Goal: Task Accomplishment & Management: Use online tool/utility

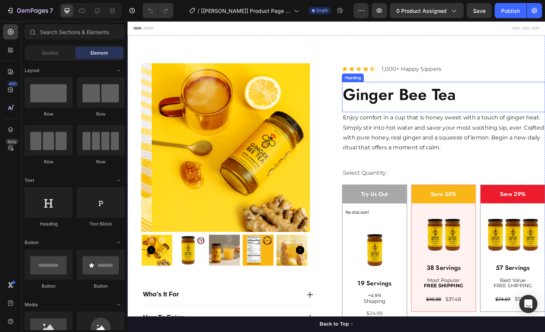
click at [381, 101] on h2 "ginger bee tea" at bounding box center [471, 100] width 221 height 27
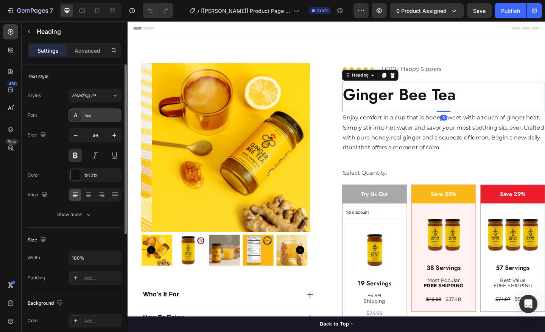
click at [75, 117] on icon at bounding box center [76, 115] width 6 height 6
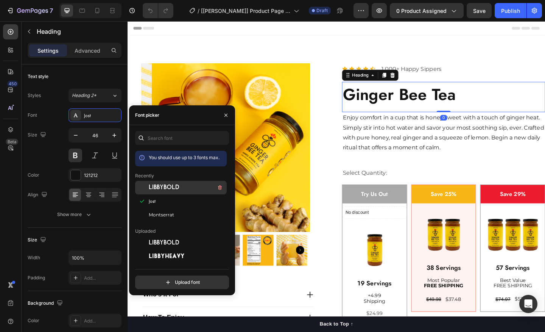
click at [181, 184] on div "LibbyBold" at bounding box center [187, 187] width 76 height 9
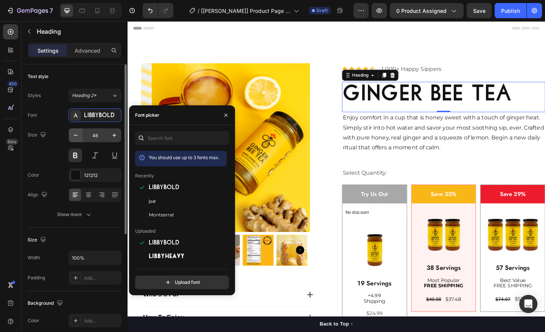
click at [81, 139] on button "button" at bounding box center [76, 135] width 14 height 14
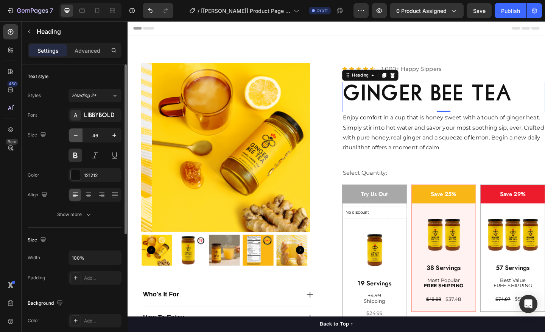
click at [81, 139] on button "button" at bounding box center [76, 135] width 14 height 14
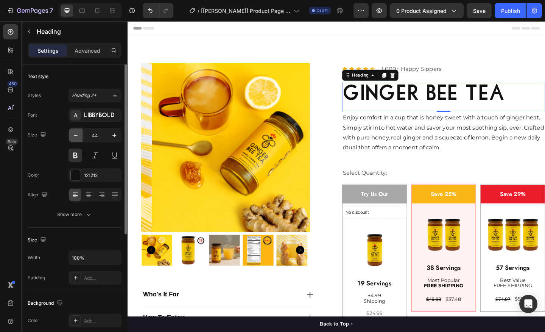
click at [81, 139] on button "button" at bounding box center [76, 135] width 14 height 14
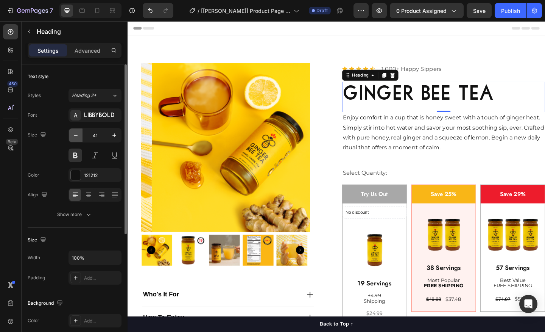
click at [81, 139] on button "button" at bounding box center [76, 135] width 14 height 14
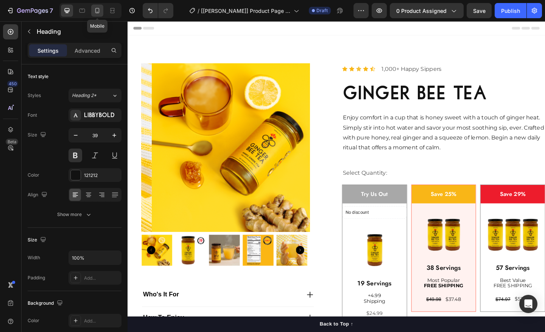
click at [101, 9] on icon at bounding box center [97, 11] width 8 height 8
type input "41"
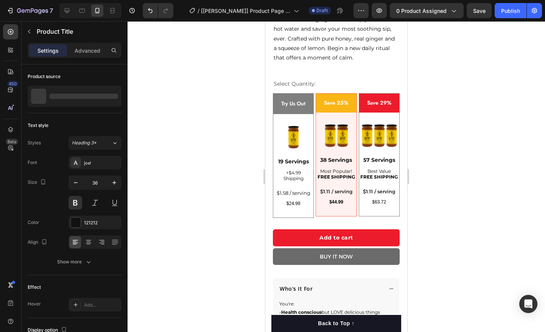
scroll to position [126, 0]
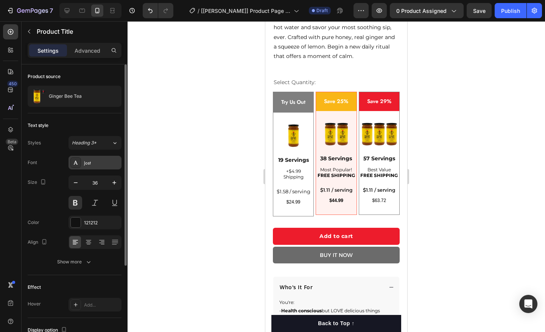
click at [73, 165] on icon at bounding box center [76, 162] width 6 height 6
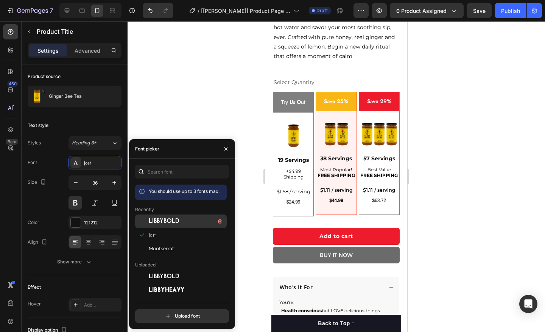
click at [144, 219] on div at bounding box center [142, 221] width 14 height 14
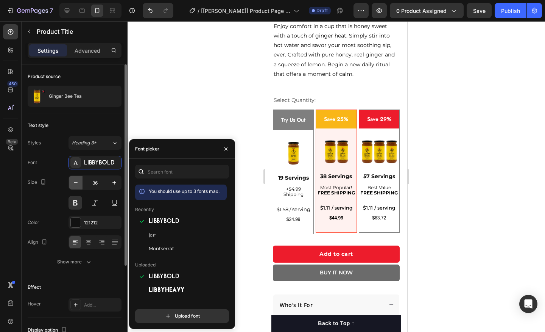
click at [75, 183] on icon "button" at bounding box center [76, 183] width 8 height 8
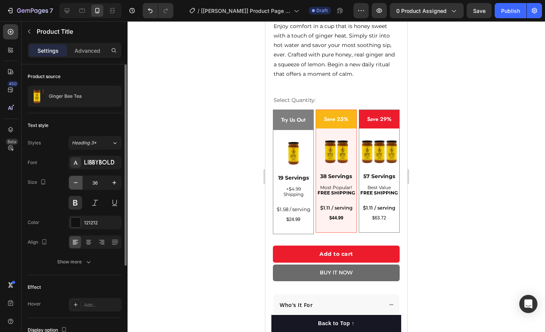
click at [75, 183] on icon "button" at bounding box center [76, 183] width 8 height 8
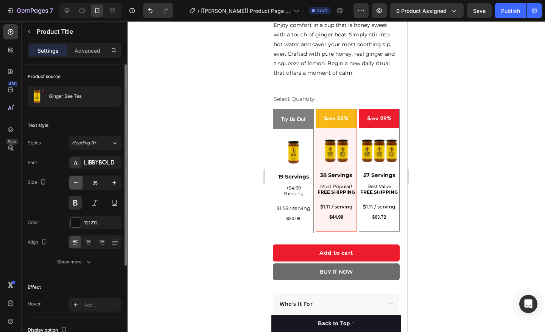
click at [75, 183] on icon "button" at bounding box center [76, 183] width 8 height 8
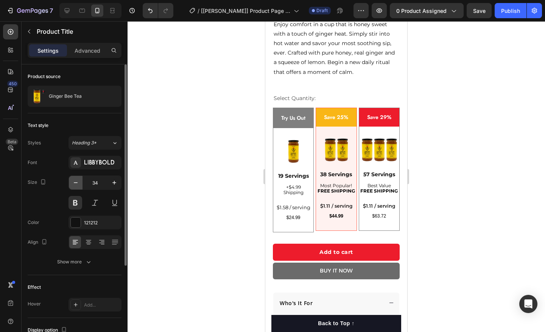
click at [75, 183] on icon "button" at bounding box center [76, 183] width 8 height 8
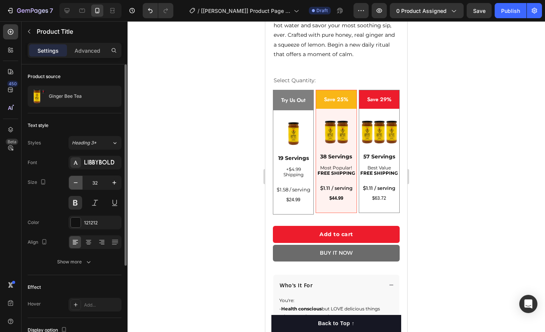
click at [75, 183] on icon "button" at bounding box center [76, 183] width 8 height 8
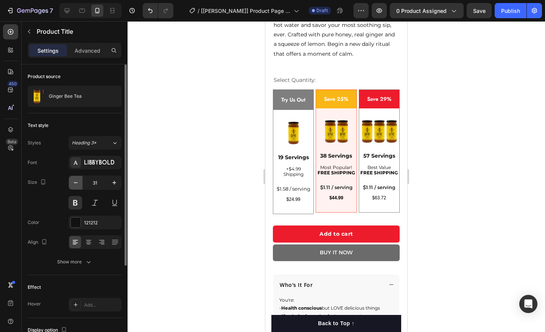
click at [75, 183] on icon "button" at bounding box center [76, 183] width 8 height 8
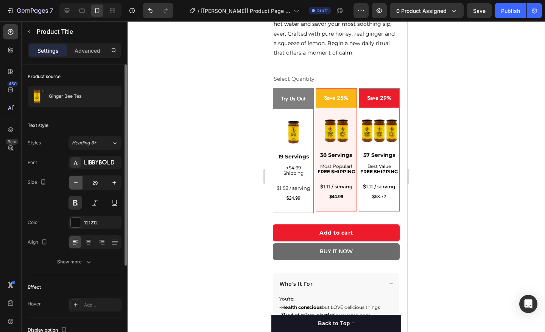
click at [75, 183] on icon "button" at bounding box center [76, 183] width 8 height 8
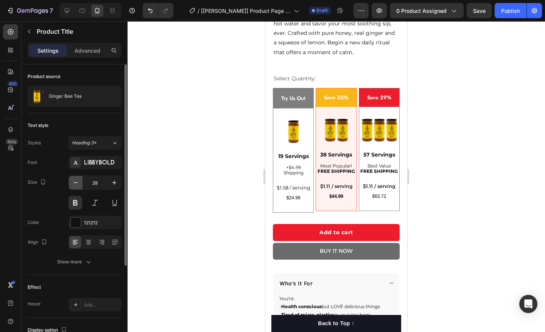
click at [75, 183] on icon "button" at bounding box center [76, 183] width 8 height 8
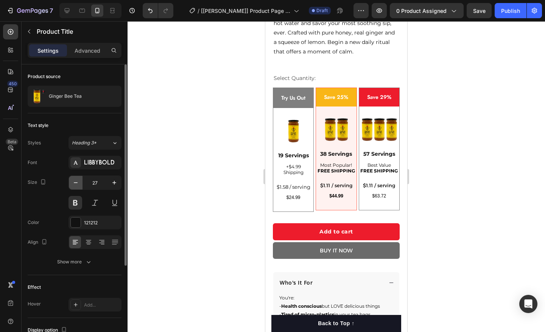
click at [75, 183] on icon "button" at bounding box center [76, 183] width 8 height 8
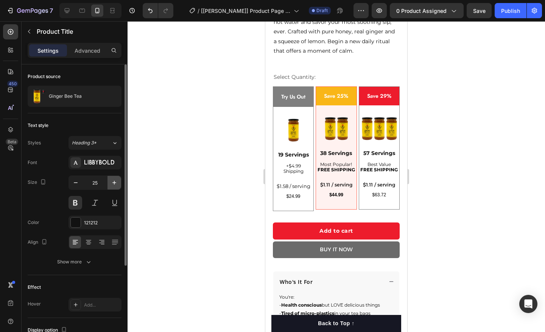
click at [112, 184] on icon "button" at bounding box center [115, 183] width 8 height 8
type input "26"
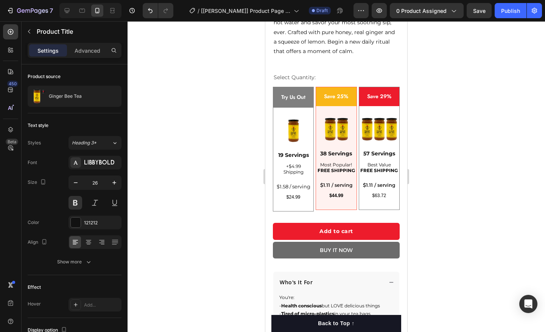
click at [441, 134] on div at bounding box center [336, 176] width 417 height 310
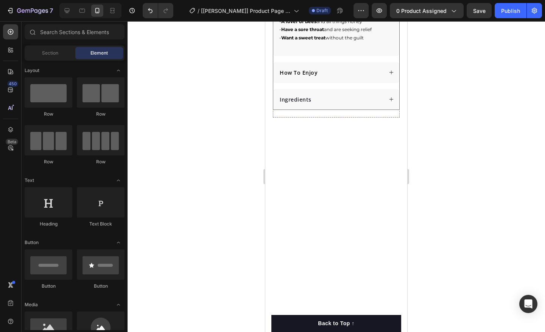
scroll to position [0, 0]
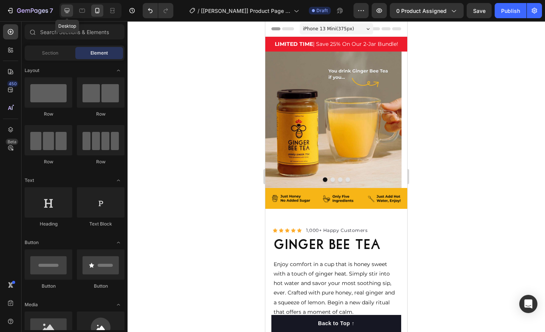
click at [65, 14] on icon at bounding box center [67, 11] width 8 height 8
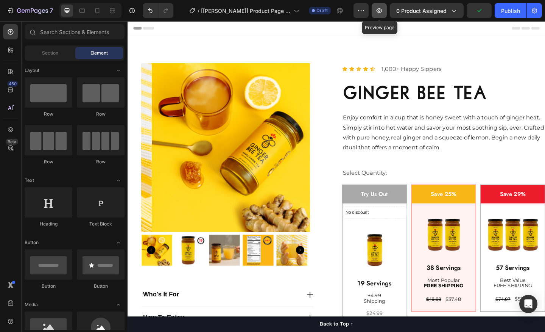
click at [374, 11] on button "button" at bounding box center [379, 10] width 15 height 15
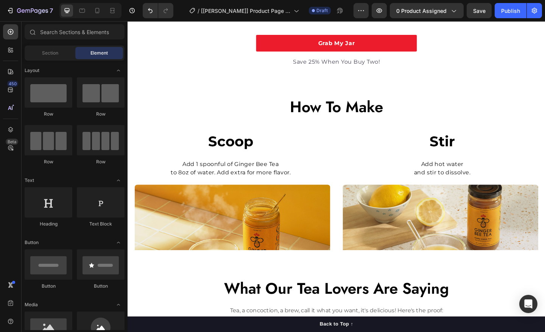
scroll to position [763, 0]
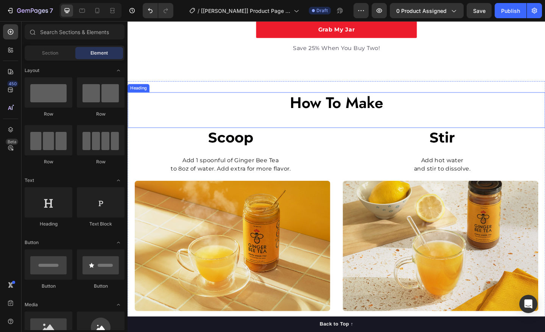
click at [355, 115] on h2 "How To Make" at bounding box center [355, 109] width 454 height 23
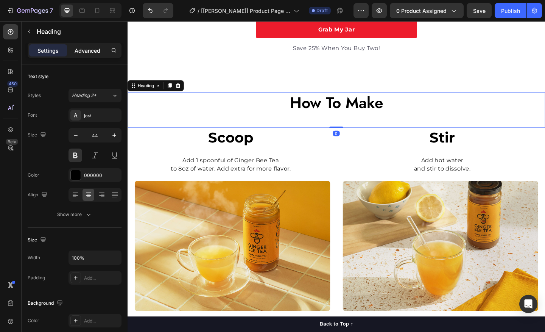
click at [92, 55] on div "Advanced" at bounding box center [88, 50] width 38 height 12
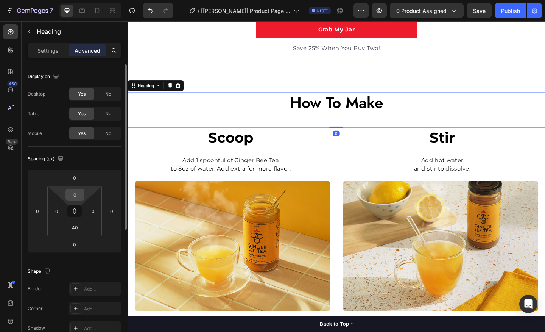
click at [81, 193] on input "0" at bounding box center [74, 194] width 15 height 11
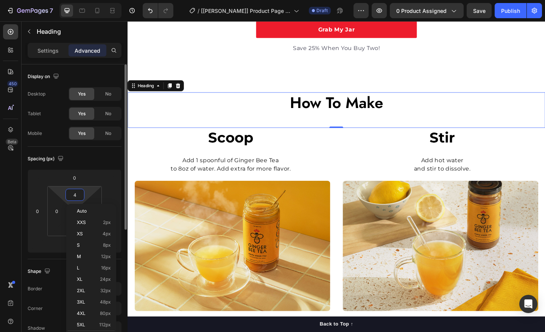
type input "40"
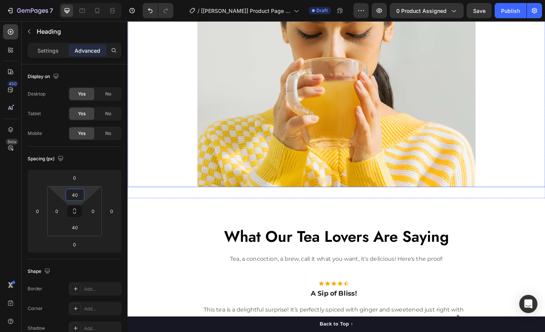
scroll to position [1198, 0]
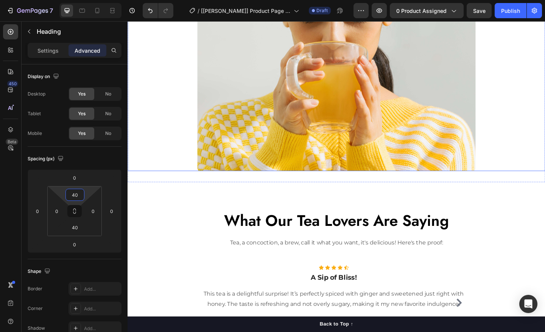
click at [206, 157] on img at bounding box center [354, 83] width 303 height 202
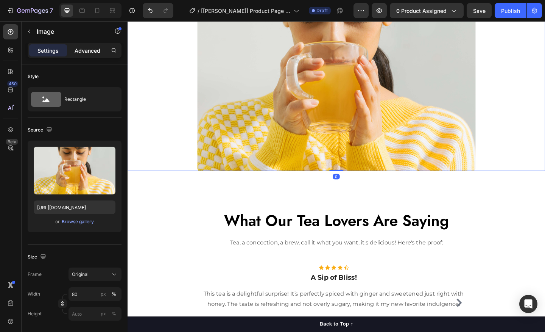
click at [93, 55] on div "Advanced" at bounding box center [88, 50] width 38 height 12
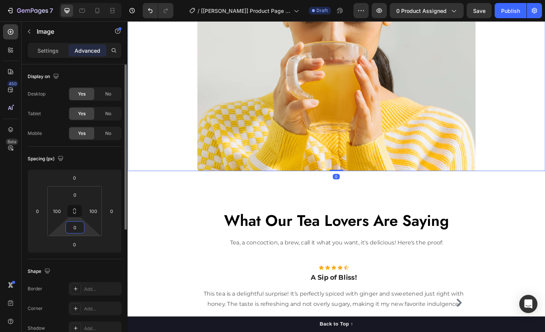
click at [78, 223] on input "0" at bounding box center [74, 226] width 15 height 11
type input "40"
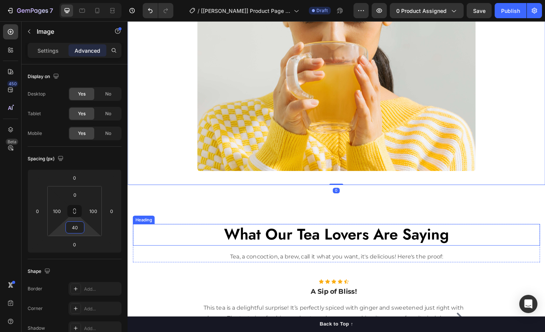
click at [214, 259] on h2 "What Our Tea Lovers Are Saying" at bounding box center [354, 252] width 443 height 23
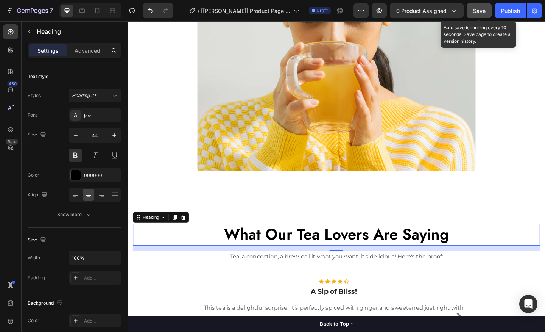
click at [473, 9] on button "Save" at bounding box center [479, 10] width 25 height 15
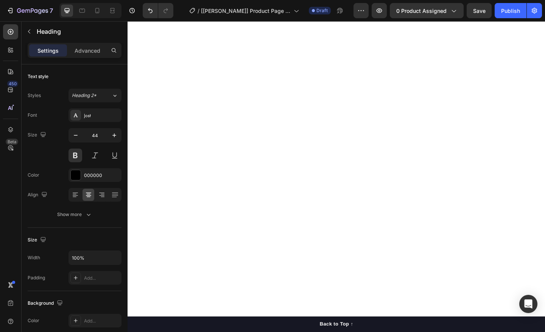
scroll to position [0, 0]
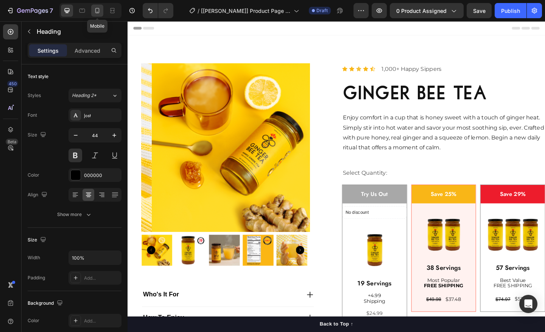
click at [93, 14] on div at bounding box center [97, 11] width 12 height 12
type input "33"
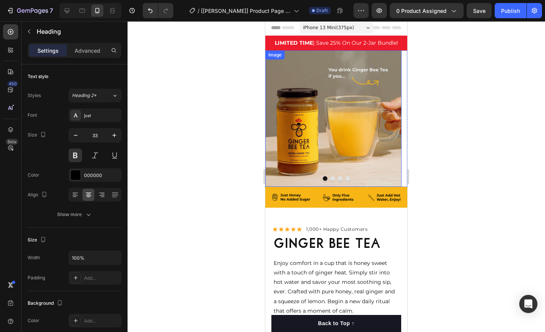
scroll to position [2, 0]
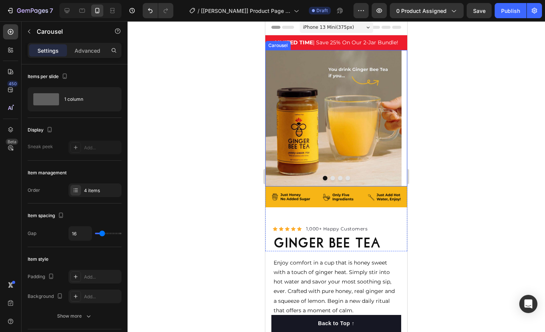
click at [330, 179] on button "Dot" at bounding box center [332, 178] width 5 height 5
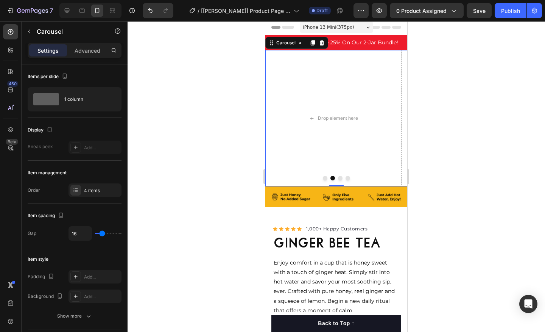
click at [338, 179] on button "Dot" at bounding box center [340, 178] width 5 height 5
click at [346, 178] on button "Dot" at bounding box center [348, 178] width 5 height 5
click at [16, 8] on div "7" at bounding box center [29, 10] width 47 height 9
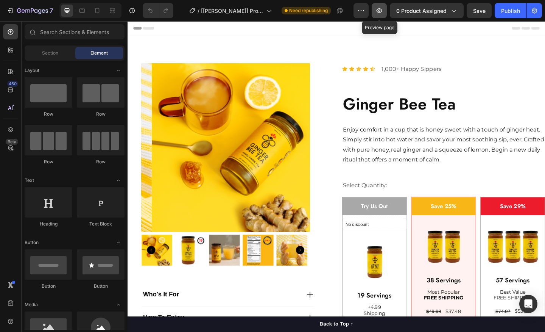
click at [380, 16] on button "button" at bounding box center [379, 10] width 15 height 15
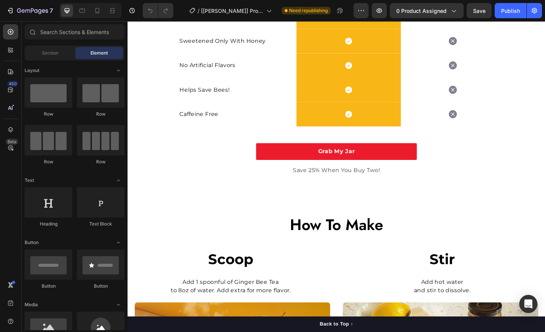
scroll to position [660, 0]
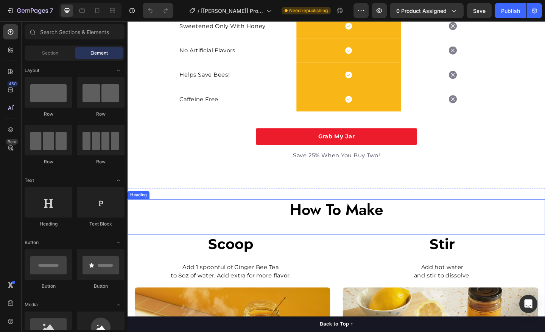
click at [372, 225] on h2 "How To Make" at bounding box center [355, 226] width 454 height 23
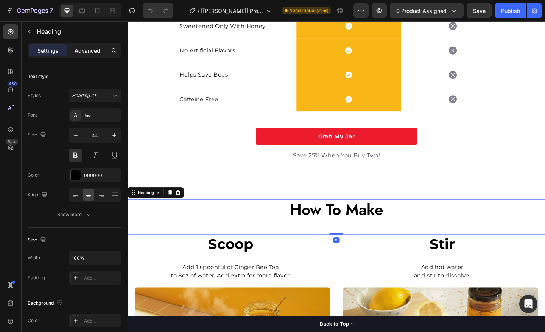
click at [83, 53] on p "Advanced" at bounding box center [88, 51] width 26 height 8
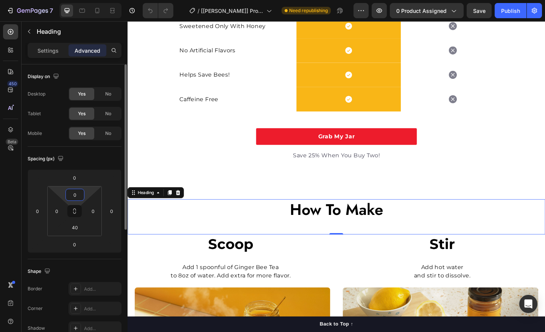
click at [76, 191] on input "0" at bounding box center [74, 194] width 15 height 11
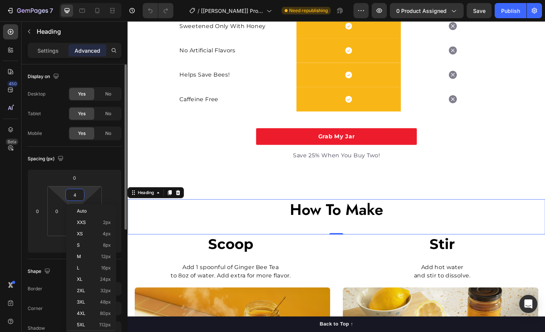
type input "40"
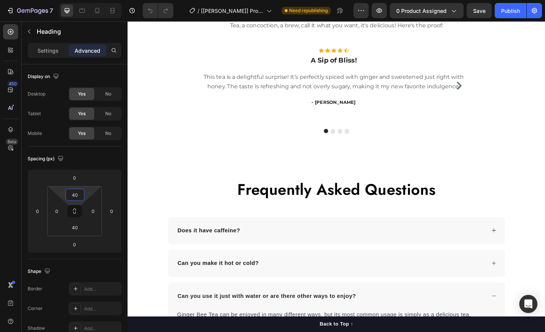
scroll to position [1277, 0]
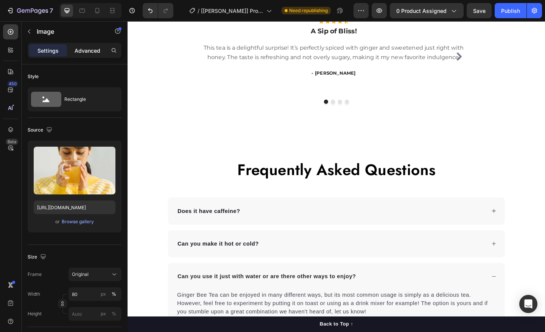
click at [90, 50] on p "Advanced" at bounding box center [88, 51] width 26 height 8
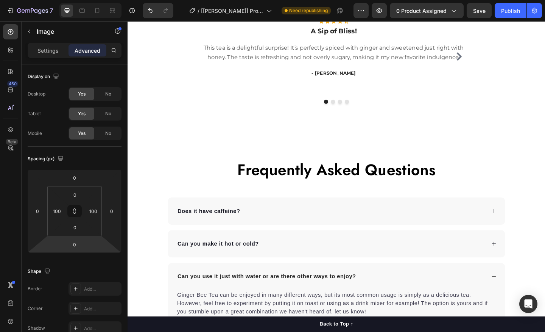
click at [79, 0] on html "7 Version history / [Roxanne GemPages] Product Page - Sep 7, 10:40:49 Need repu…" at bounding box center [272, 0] width 545 height 0
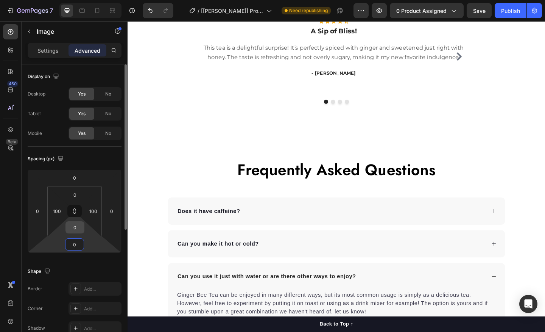
click at [77, 231] on input "0" at bounding box center [74, 226] width 15 height 11
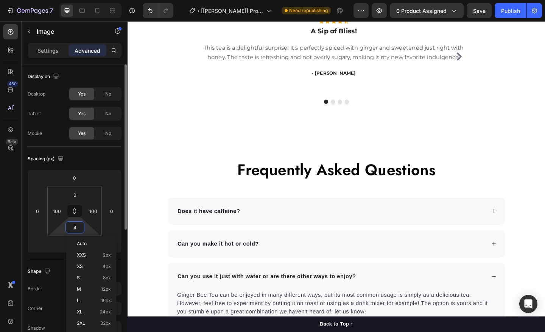
type input "40"
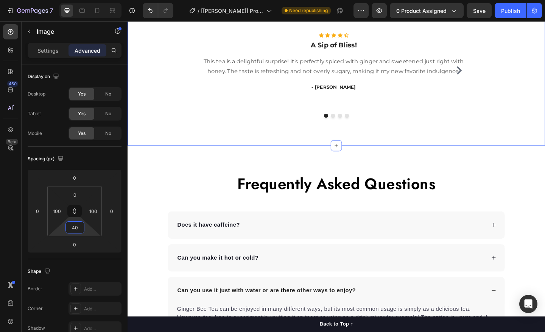
click at [185, 15] on p "Tea, a concoction, a brew, call it what you want, it's delicious! Here's the pr…" at bounding box center [354, 9] width 441 height 11
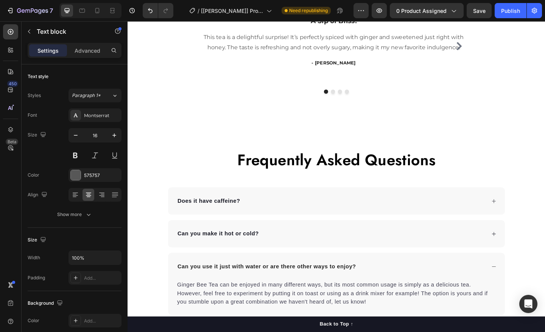
scroll to position [1565, 0]
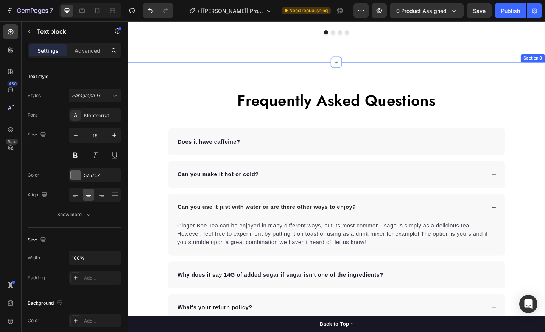
click at [224, 90] on div "Frequently Asked Questions Heading Does it have caffeine? Can you make it hot o…" at bounding box center [355, 239] width 454 height 347
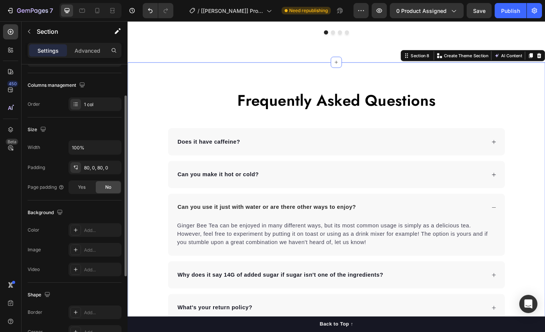
scroll to position [115, 0]
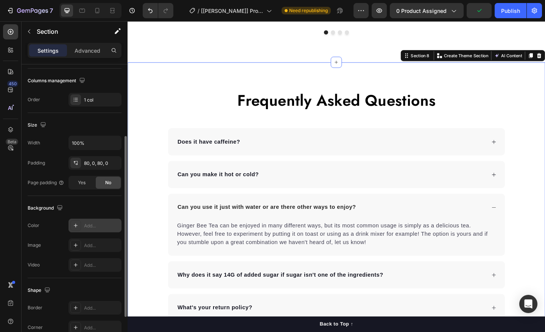
click at [72, 224] on div at bounding box center [75, 225] width 11 height 11
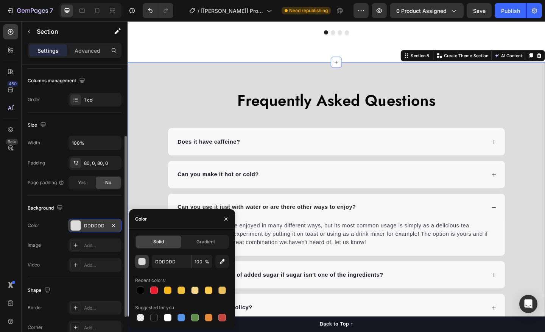
click at [145, 265] on button "button" at bounding box center [142, 261] width 14 height 14
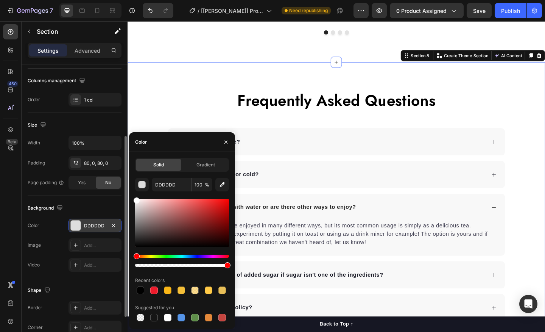
drag, startPoint x: 136, startPoint y: 207, endPoint x: 134, endPoint y: 195, distance: 12.0
click at [134, 195] on div "Solid Gradient DDDDDD 100 % Recent colors Suggested for you" at bounding box center [182, 240] width 106 height 165
type input "FFFFFF"
click at [225, 143] on icon "button" at bounding box center [226, 142] width 6 height 6
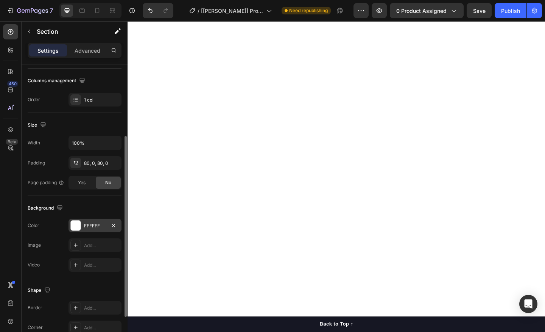
scroll to position [0, 0]
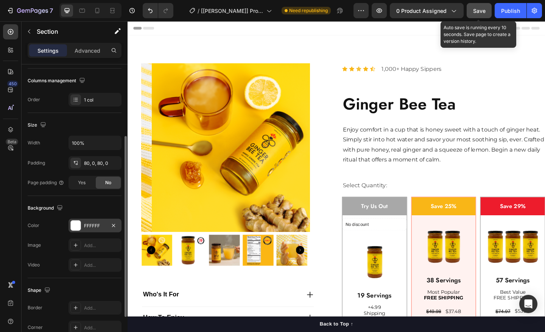
click at [481, 16] on button "Save" at bounding box center [479, 10] width 25 height 15
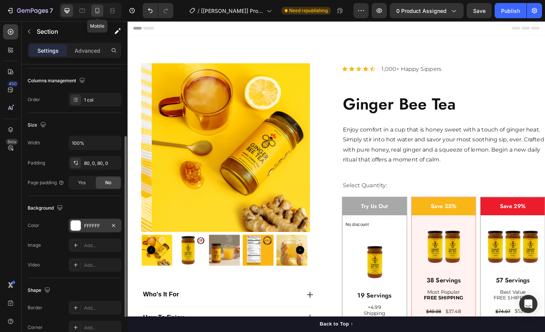
click at [95, 14] on icon at bounding box center [97, 11] width 8 height 8
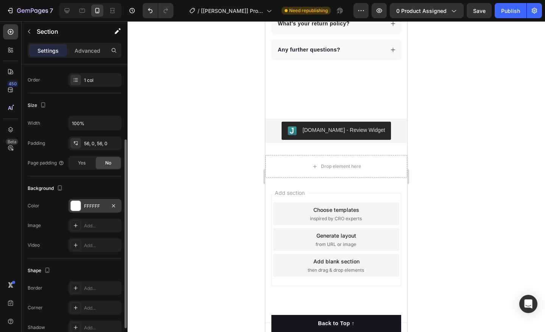
scroll to position [1814, 0]
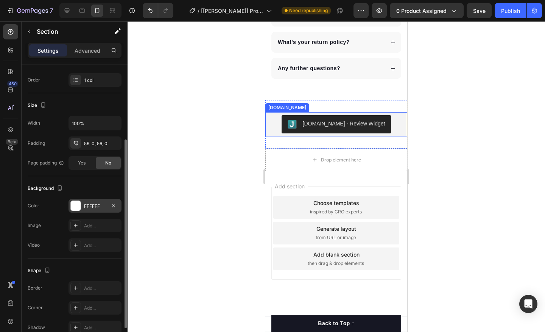
click at [310, 124] on div "[DOMAIN_NAME] - Review Widget" at bounding box center [344, 124] width 83 height 8
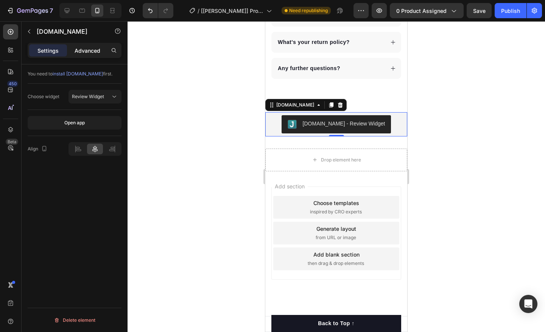
click at [94, 54] on div "Advanced" at bounding box center [88, 50] width 38 height 12
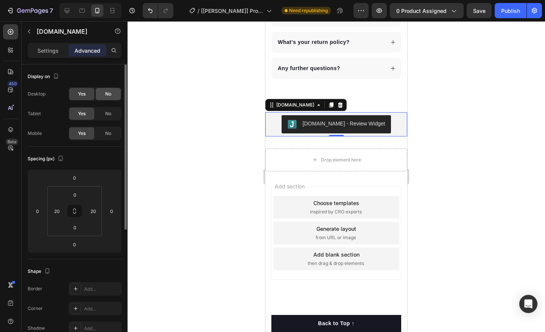
click at [103, 100] on div "No" at bounding box center [108, 94] width 25 height 12
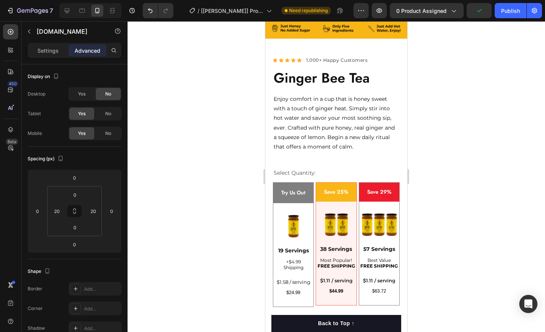
scroll to position [248, 0]
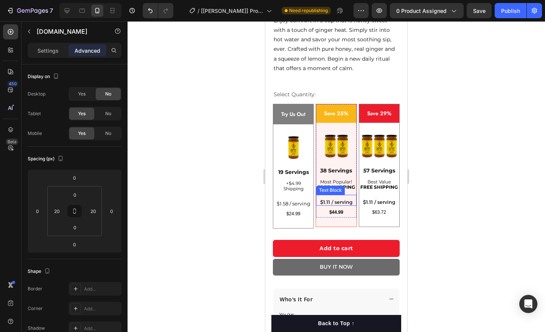
click at [350, 205] on p "$1.11 / serving" at bounding box center [336, 202] width 39 height 6
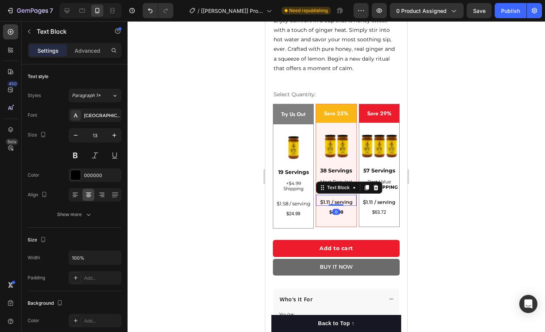
click at [343, 202] on p "$1.11 / serving" at bounding box center [336, 202] width 39 height 6
click at [328, 204] on p "$1.11 / serving" at bounding box center [336, 202] width 39 height 6
click at [487, 175] on div at bounding box center [336, 176] width 417 height 310
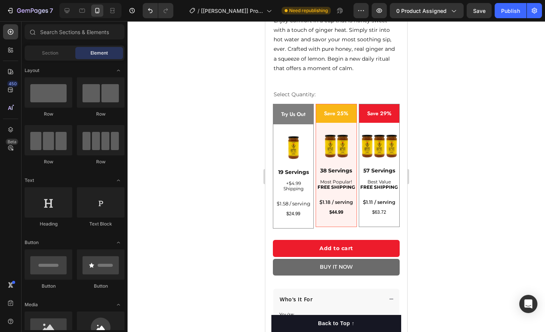
click at [512, 188] on div at bounding box center [336, 176] width 417 height 310
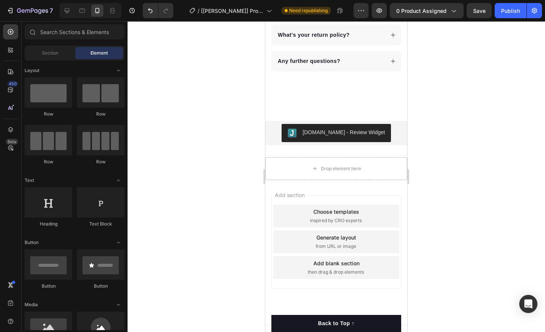
scroll to position [1814, 0]
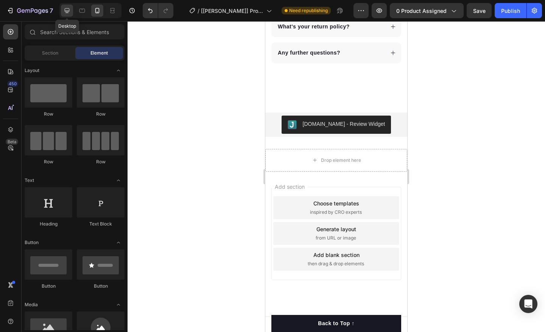
click at [66, 12] on icon at bounding box center [67, 10] width 5 height 5
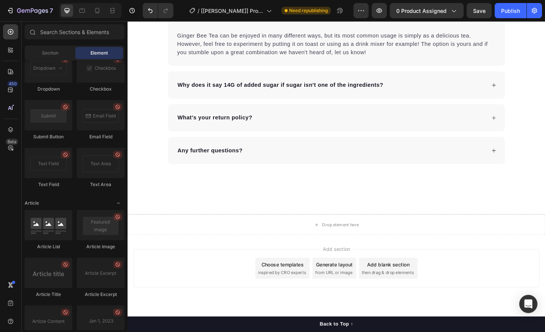
scroll to position [2024, 0]
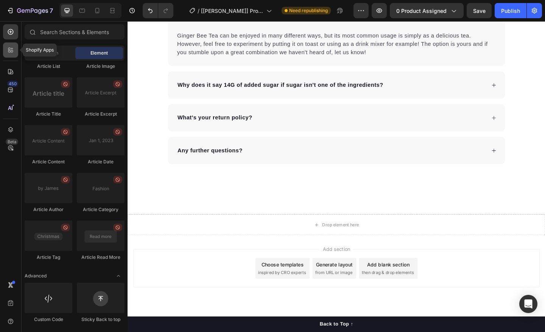
click at [13, 53] on icon at bounding box center [11, 50] width 8 height 8
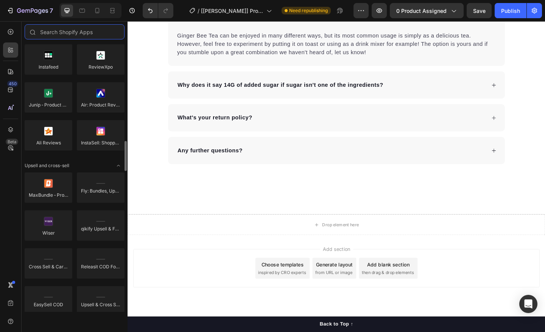
scroll to position [0, 0]
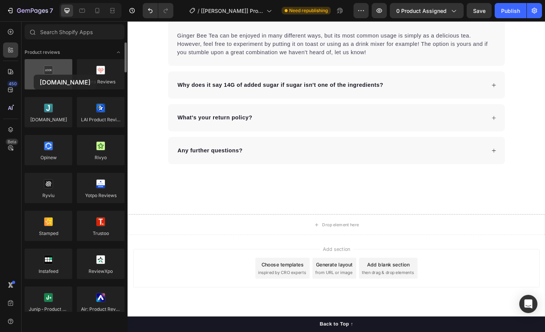
drag, startPoint x: 55, startPoint y: 109, endPoint x: 34, endPoint y: 75, distance: 40.6
click at [34, 75] on div "Loox Fera Reviews Judge.me LAI Product Reviews Opinew Rivyo Ryviu Yotpo Reviews…" at bounding box center [75, 210] width 100 height 302
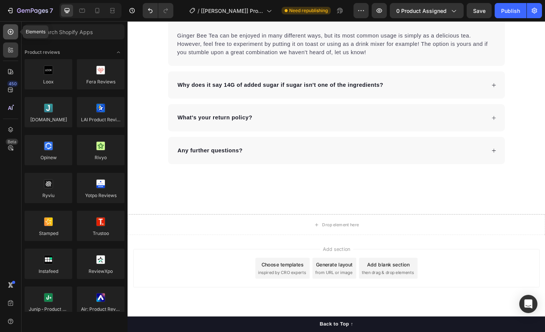
click at [10, 32] on icon at bounding box center [11, 32] width 8 height 8
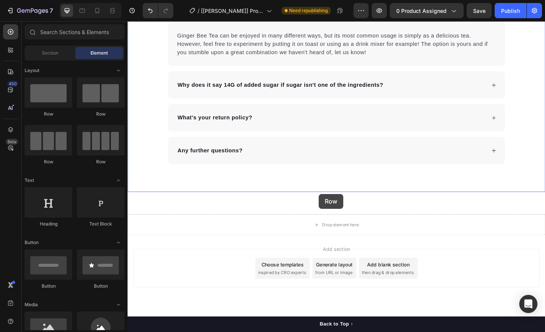
drag, startPoint x: 168, startPoint y: 122, endPoint x: 335, endPoint y: 209, distance: 188.3
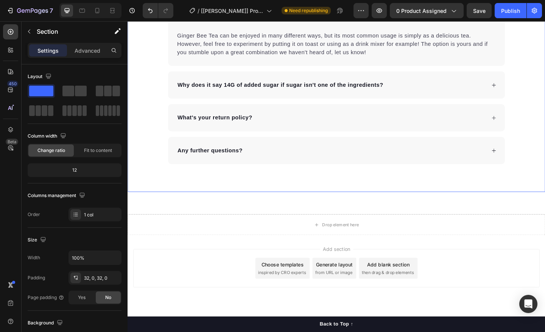
click at [336, 209] on div "Judge.me - Review Widget Judge.me Section 9" at bounding box center [355, 219] width 454 height 24
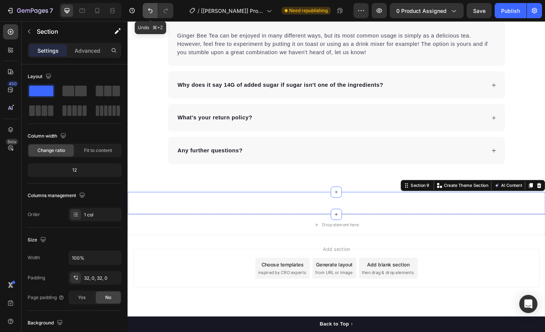
click at [151, 15] on button "Undo/Redo" at bounding box center [150, 10] width 15 height 15
click at [26, 35] on button "button" at bounding box center [29, 31] width 12 height 12
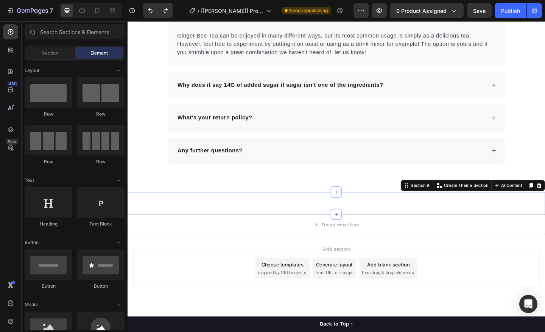
click at [271, 214] on div "Judge.me - Review Widget Judge.me Section 9 You can create reusable sections Cr…" at bounding box center [355, 219] width 454 height 24
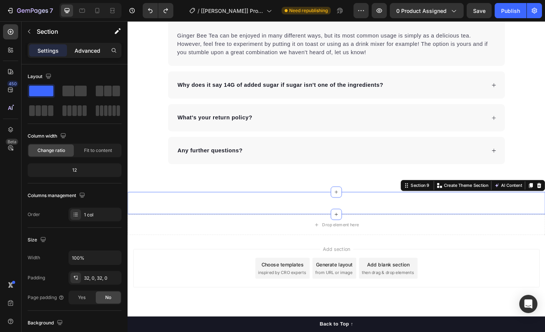
click at [92, 54] on p "Advanced" at bounding box center [88, 51] width 26 height 8
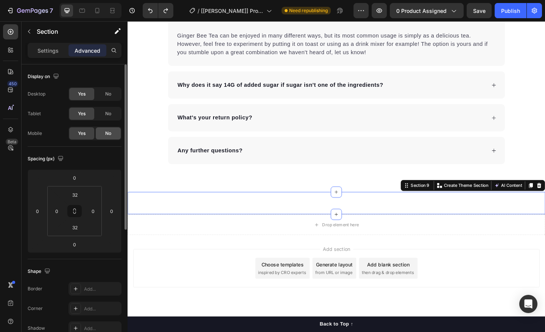
click at [104, 136] on div "No" at bounding box center [108, 133] width 25 height 12
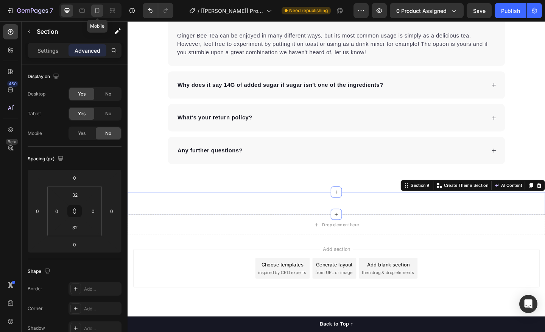
click at [100, 16] on div at bounding box center [97, 11] width 12 height 12
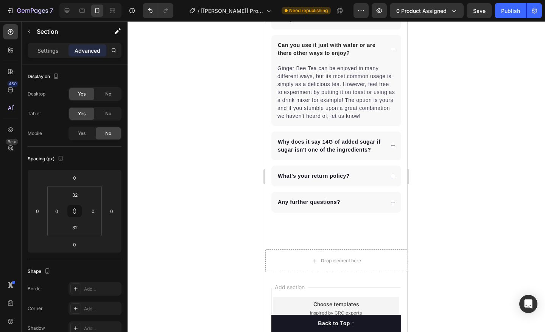
scroll to position [2043, 0]
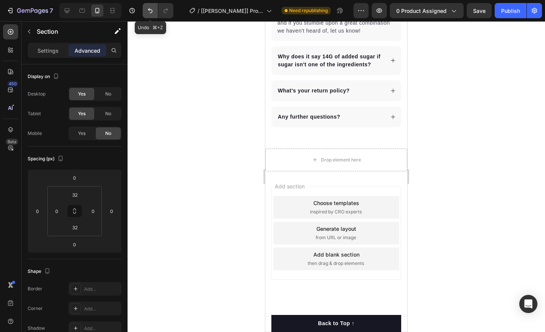
click at [146, 4] on button "Undo/Redo" at bounding box center [150, 10] width 15 height 15
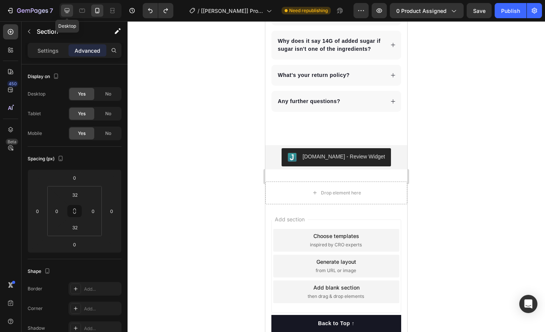
click at [71, 8] on div at bounding box center [67, 11] width 12 height 12
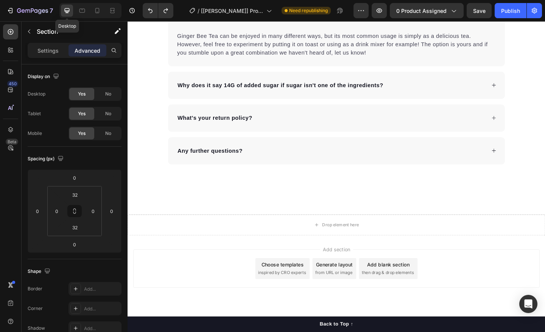
scroll to position [1811, 0]
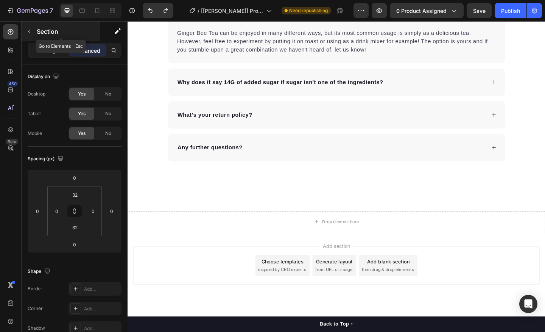
click at [27, 33] on icon "button" at bounding box center [29, 31] width 6 height 6
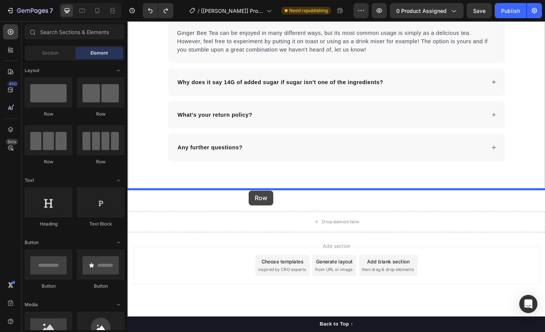
drag, startPoint x: 172, startPoint y: 119, endPoint x: 259, endPoint y: 205, distance: 122.6
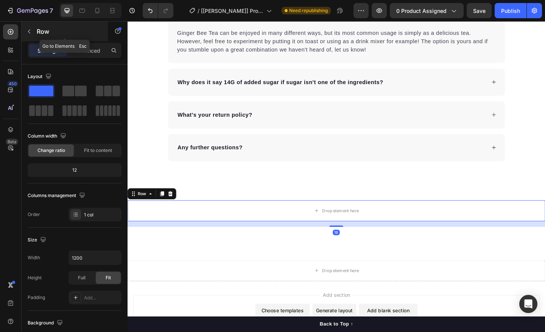
click at [35, 33] on div "Row" at bounding box center [65, 32] width 86 height 20
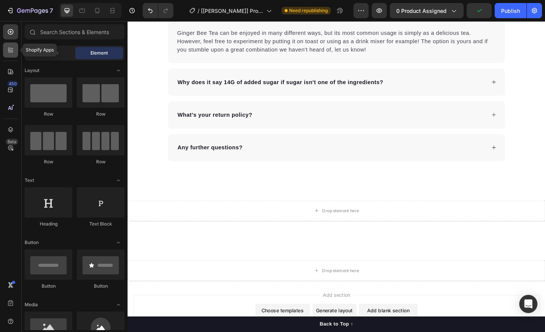
click at [7, 54] on div at bounding box center [10, 49] width 15 height 15
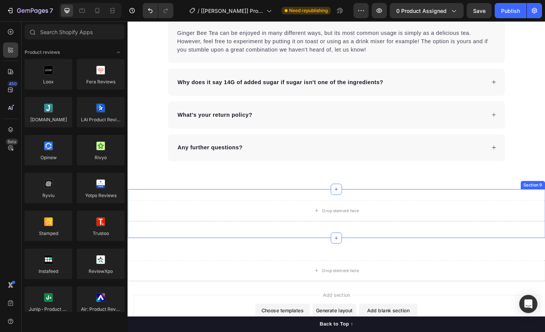
click at [250, 212] on div "Drop element here Row Section 9" at bounding box center [355, 230] width 454 height 53
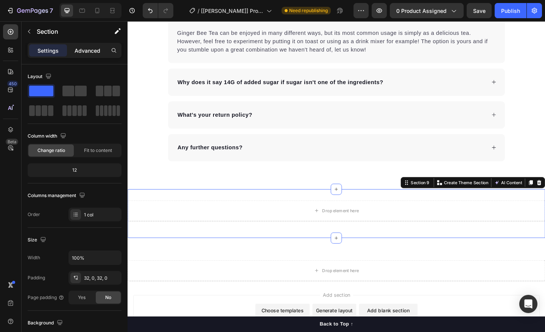
click at [86, 45] on div "Advanced" at bounding box center [88, 50] width 38 height 12
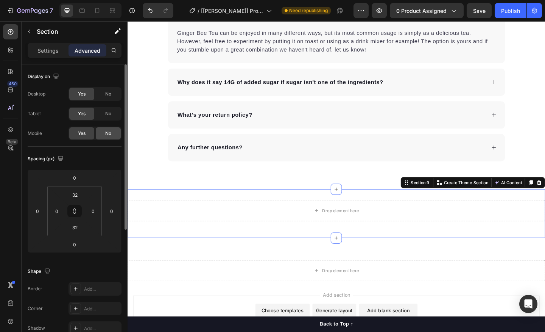
click at [106, 136] on span "No" at bounding box center [108, 133] width 6 height 7
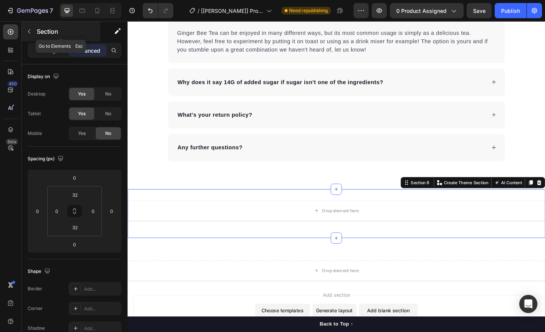
click at [28, 37] on div "Section" at bounding box center [61, 32] width 79 height 20
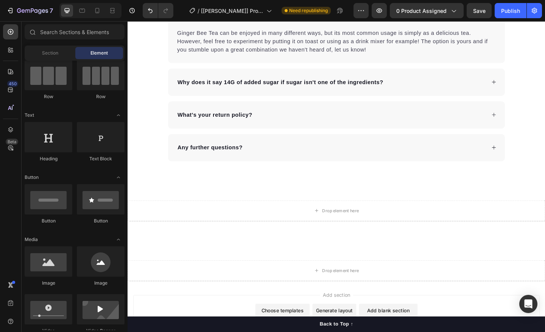
scroll to position [0, 0]
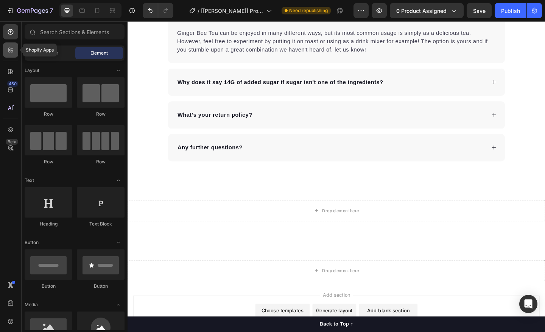
click at [8, 47] on icon at bounding box center [11, 50] width 8 height 8
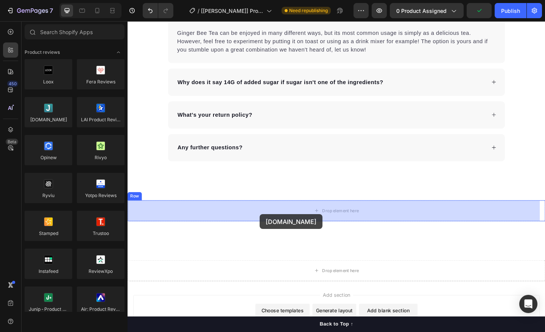
drag, startPoint x: 166, startPoint y: 130, endPoint x: 271, endPoint y: 231, distance: 145.6
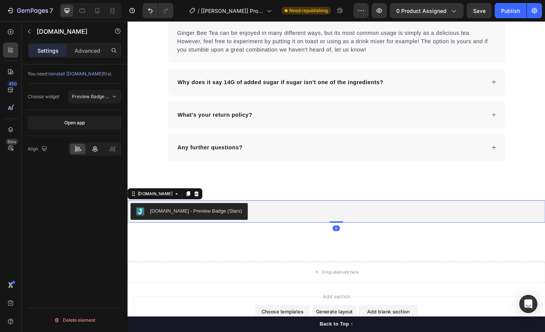
click at [93, 147] on icon at bounding box center [95, 149] width 8 height 8
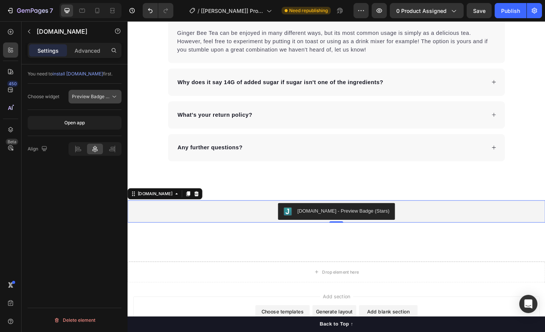
click at [97, 94] on span "Preview Badge (Stars)" at bounding box center [96, 96] width 48 height 6
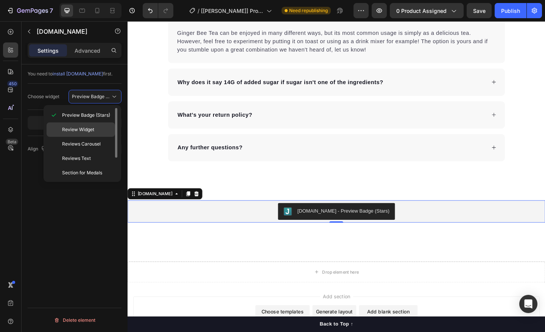
click at [86, 128] on span "Review Widget" at bounding box center [78, 129] width 32 height 7
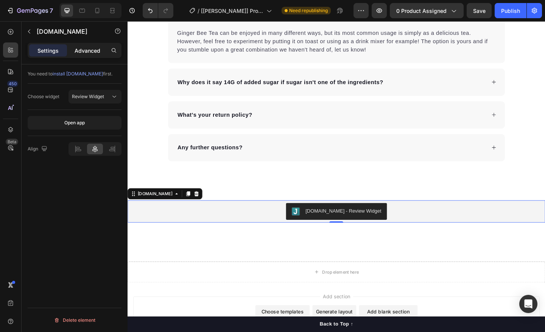
click at [83, 47] on p "Advanced" at bounding box center [88, 51] width 26 height 8
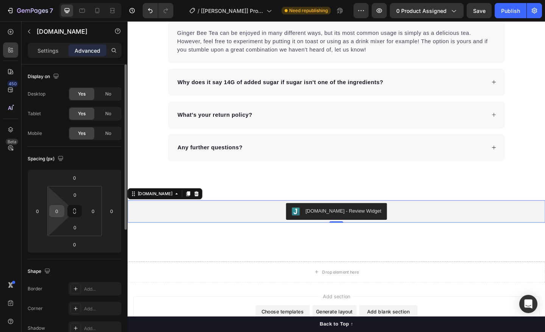
click at [60, 210] on input "0" at bounding box center [56, 210] width 11 height 11
type input "0"
type input "100"
click at [93, 210] on input "0" at bounding box center [92, 210] width 11 height 11
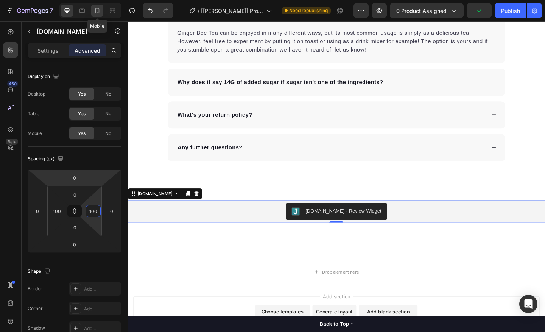
type input "100"
click at [93, 11] on icon at bounding box center [97, 11] width 8 height 8
type input "24"
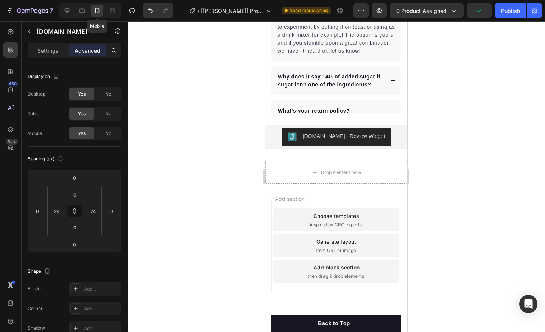
scroll to position [1784, 0]
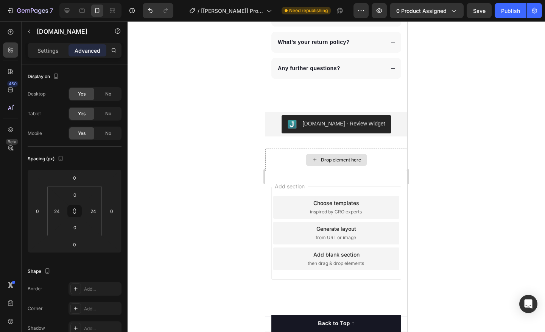
click at [298, 148] on div "Judge.me - Review Widget Judge.me Section 10" at bounding box center [336, 124] width 142 height 48
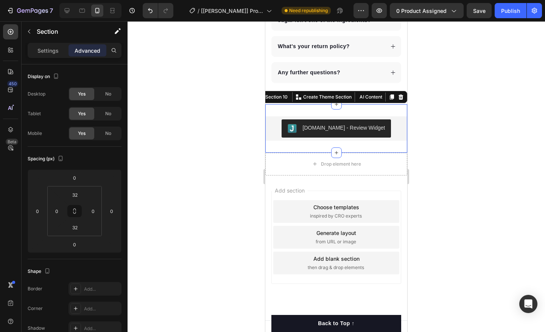
scroll to position [1874, 0]
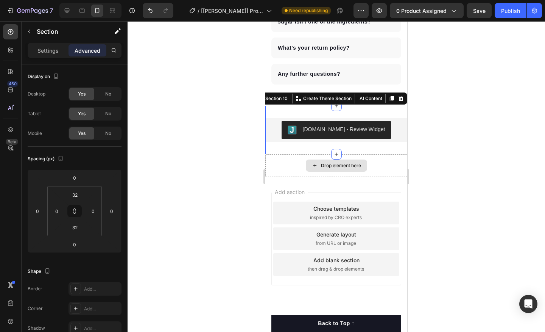
click at [299, 177] on div "Drop element here" at bounding box center [336, 165] width 142 height 23
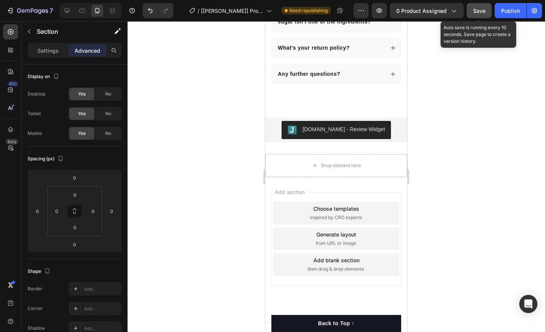
click at [480, 12] on span "Save" at bounding box center [479, 11] width 12 height 6
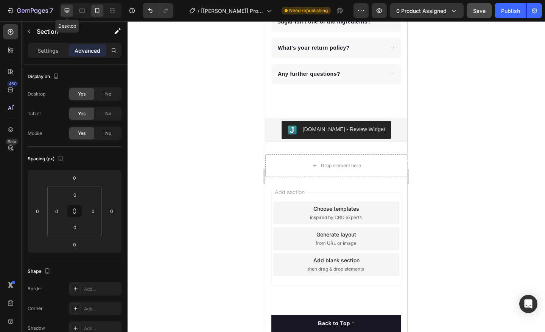
click at [70, 6] on div at bounding box center [67, 11] width 12 height 12
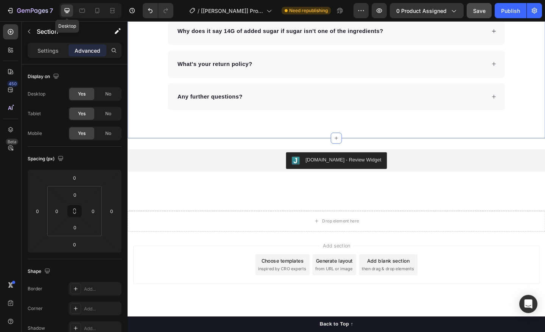
scroll to position [1884, 0]
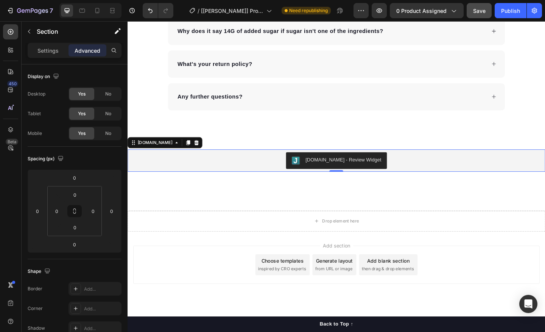
click at [248, 172] on div "[DOMAIN_NAME] - Review Widget" at bounding box center [354, 173] width 372 height 18
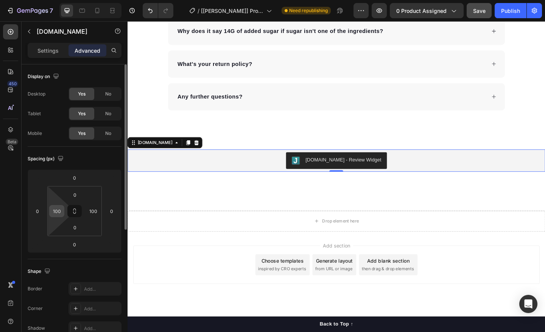
click at [58, 213] on input "100" at bounding box center [56, 210] width 11 height 11
type input "0"
click at [90, 211] on input "100" at bounding box center [92, 210] width 11 height 11
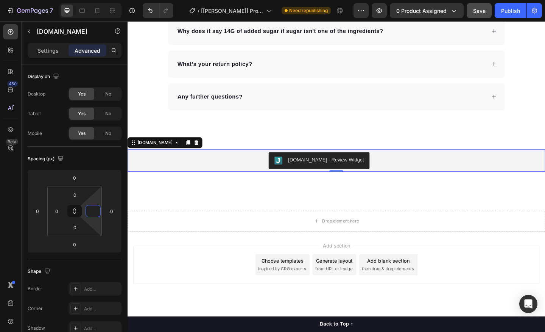
type input "0"
click at [37, 61] on div "Settings Advanced" at bounding box center [75, 54] width 106 height 22
click at [38, 51] on p "Settings" at bounding box center [47, 51] width 21 height 8
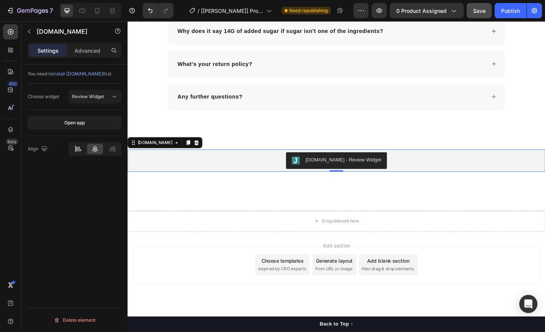
click at [81, 153] on div at bounding box center [78, 148] width 16 height 11
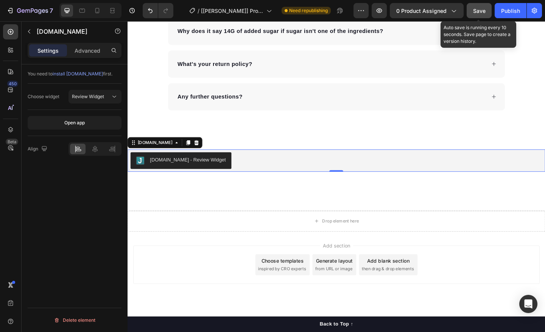
click at [480, 10] on span "Save" at bounding box center [479, 11] width 12 height 6
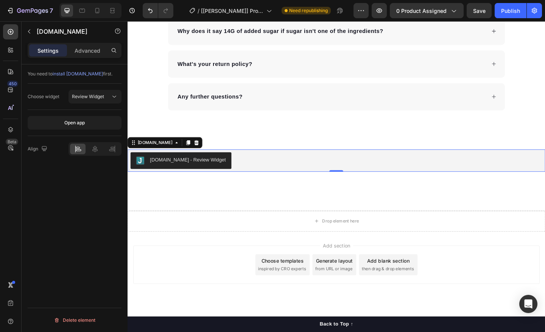
click at [234, 164] on div "[DOMAIN_NAME] - Review Widget" at bounding box center [355, 173] width 448 height 18
click at [93, 99] on span "Review Widget" at bounding box center [88, 96] width 32 height 7
click at [90, 51] on p "Advanced" at bounding box center [88, 51] width 26 height 8
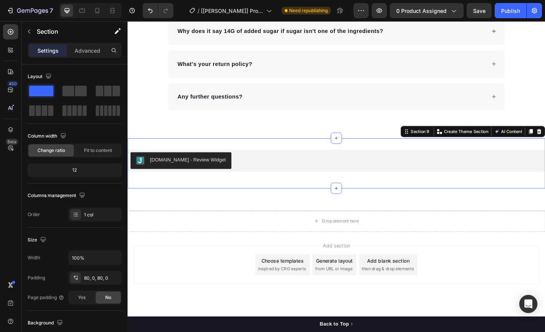
click at [237, 150] on div "Judge.me - Review Widget Judge.me Row Section 9 You can create reusable section…" at bounding box center [355, 175] width 454 height 55
click at [95, 49] on p "Advanced" at bounding box center [88, 51] width 26 height 8
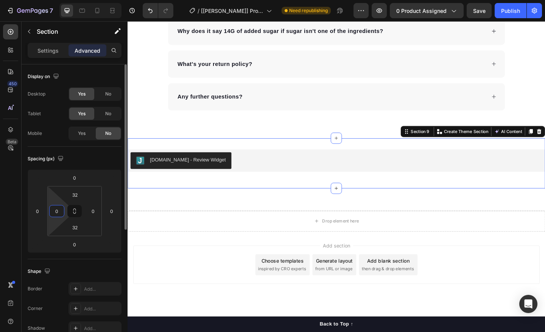
click at [56, 210] on input "0" at bounding box center [56, 210] width 11 height 11
type input "80"
click at [89, 213] on input "0" at bounding box center [92, 210] width 11 height 11
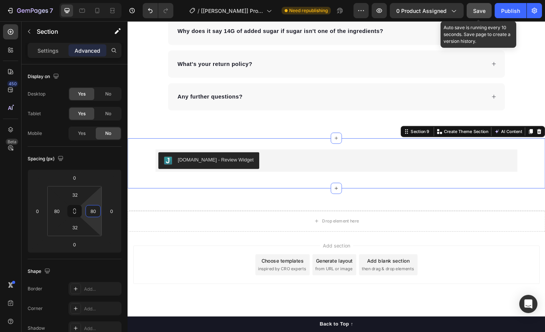
type input "80"
click at [482, 15] on button "Save" at bounding box center [479, 10] width 25 height 15
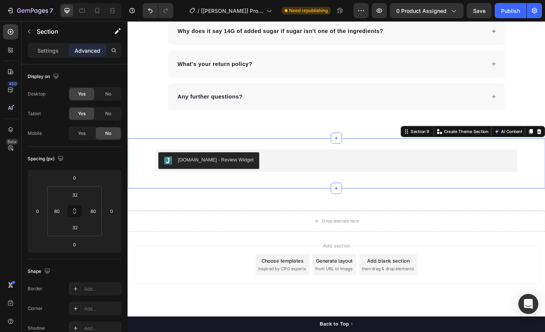
click at [531, 310] on div "Open Intercom Messenger" at bounding box center [529, 304] width 20 height 20
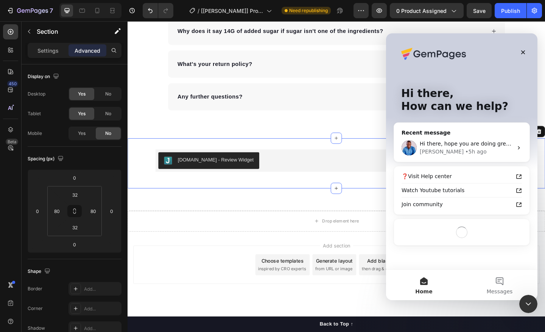
scroll to position [0, 0]
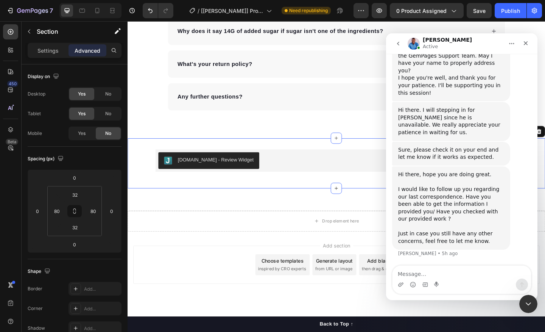
scroll to position [2434, 0]
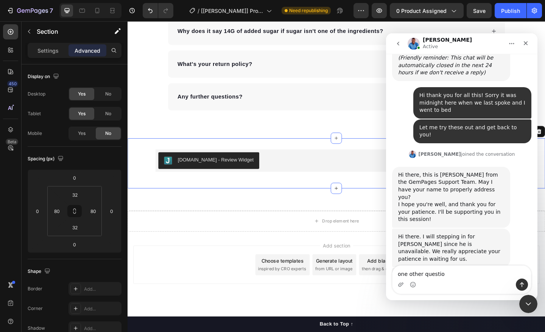
type textarea "one other question"
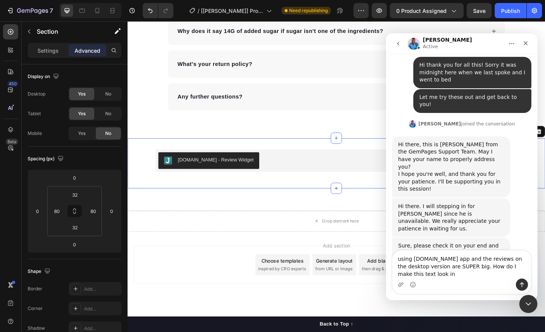
scroll to position [2472, 0]
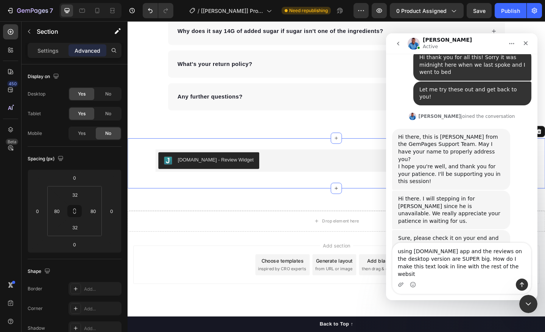
type textarea "using Judge.me app and the reviews on the desktop version are SUPER big. How do…"
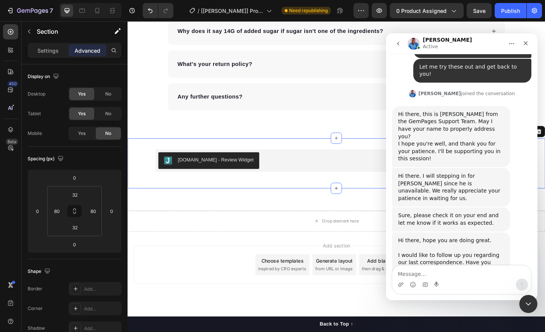
scroll to position [2496, 0]
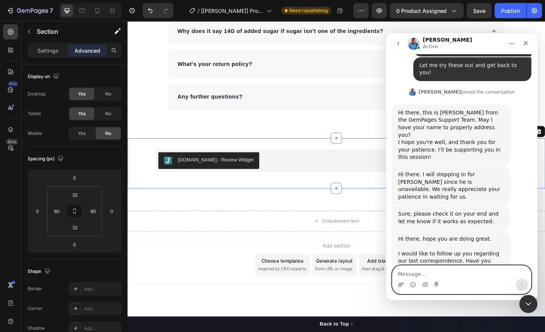
click at [402, 287] on icon "Upload attachment" at bounding box center [401, 284] width 6 height 6
click at [402, 283] on icon "Upload attachment" at bounding box center [401, 284] width 6 height 6
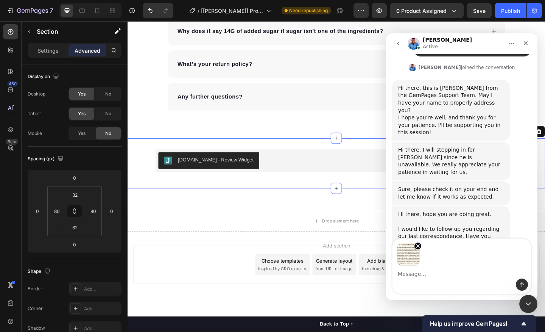
scroll to position [2523, 0]
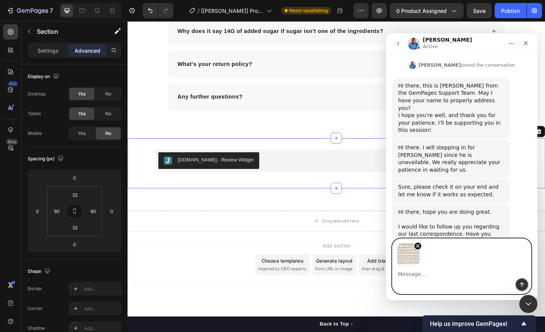
click at [519, 284] on icon "Send a message…" at bounding box center [522, 284] width 6 height 6
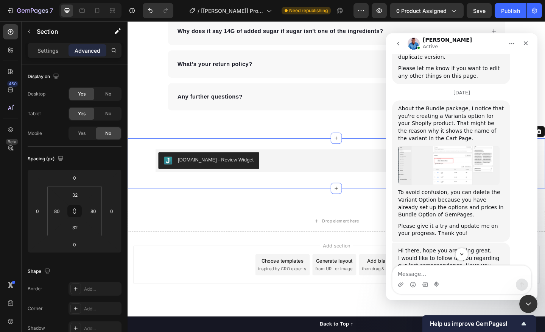
scroll to position [2185, 0]
click at [444, 146] on img "Brad says…" at bounding box center [448, 165] width 101 height 39
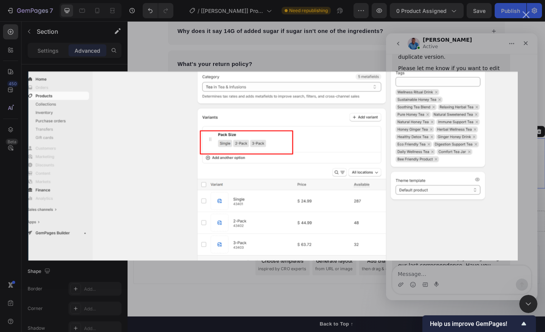
scroll to position [0, 0]
click at [454, 46] on div "Intercom messenger" at bounding box center [272, 166] width 545 height 332
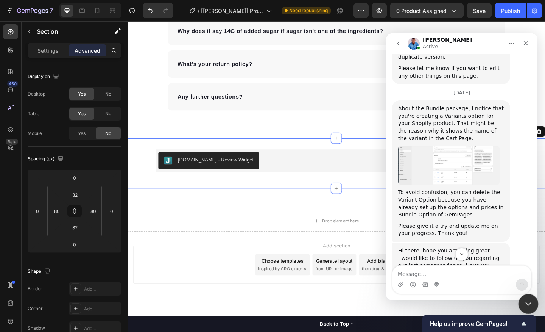
click at [526, 311] on div "Close Intercom Messenger" at bounding box center [527, 302] width 18 height 18
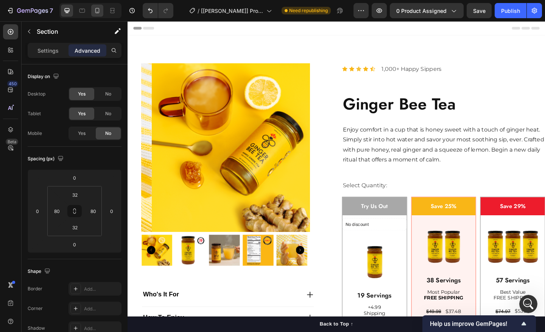
click at [96, 11] on icon at bounding box center [97, 11] width 8 height 8
type input "24"
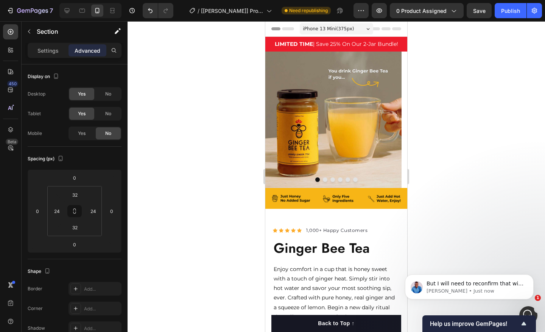
scroll to position [2615, 0]
click at [485, 321] on span "Help us improve GemPages!" at bounding box center [474, 323] width 89 height 7
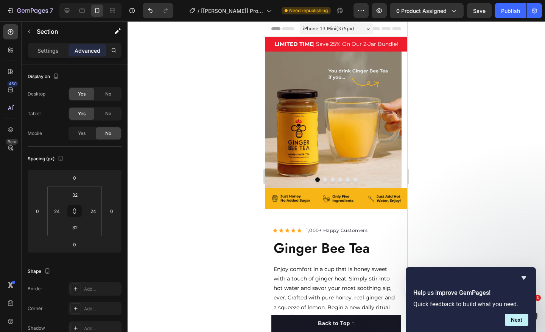
drag, startPoint x: 484, startPoint y: 230, endPoint x: 87, endPoint y: 2, distance: 458.1
click at [484, 230] on div at bounding box center [336, 176] width 417 height 310
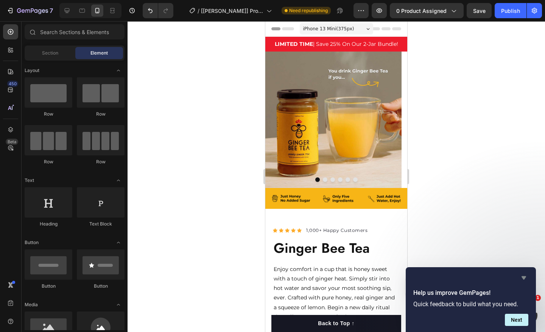
click at [524, 277] on icon "Hide survey" at bounding box center [524, 277] width 5 height 3
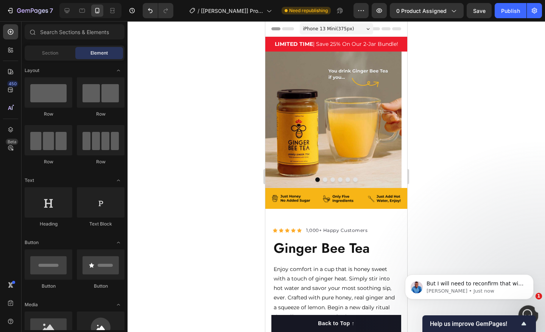
click at [531, 310] on div "Open Intercom Messenger" at bounding box center [527, 313] width 25 height 25
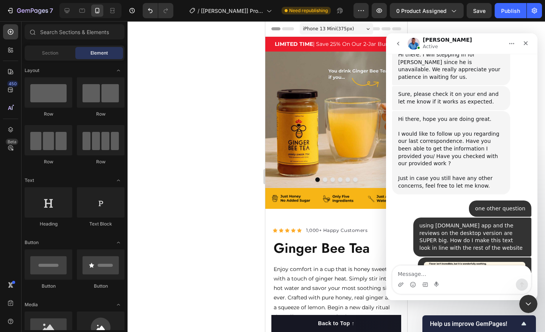
click at [468, 270] on textarea "Message…" at bounding box center [461, 271] width 139 height 13
type textarea "thank you!"
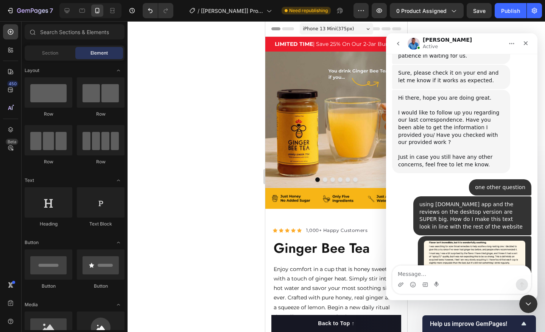
scroll to position [2638, 0]
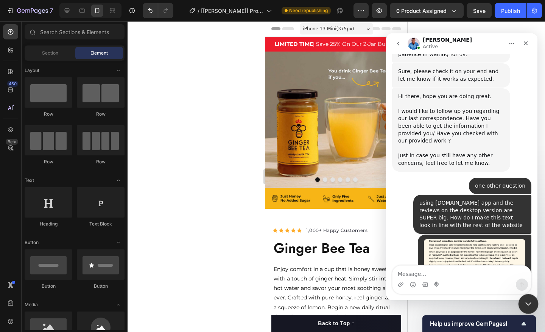
click at [526, 301] on icon "Close Intercom Messenger" at bounding box center [527, 302] width 9 height 9
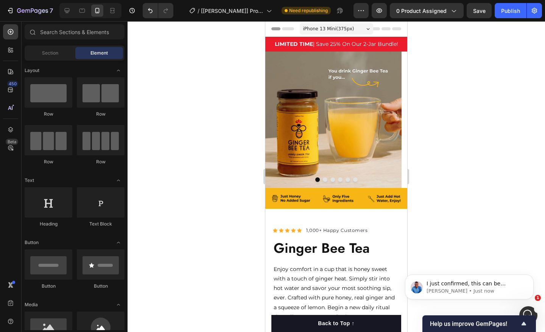
scroll to position [2668, 0]
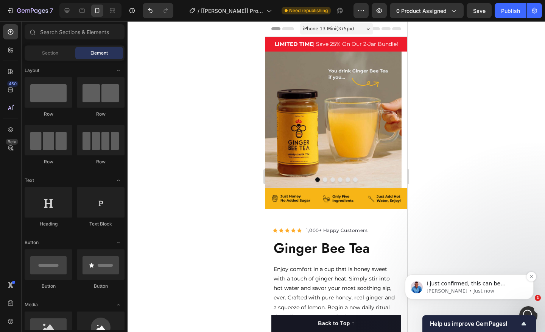
click at [480, 287] on p "Noah • Just now" at bounding box center [476, 290] width 98 height 7
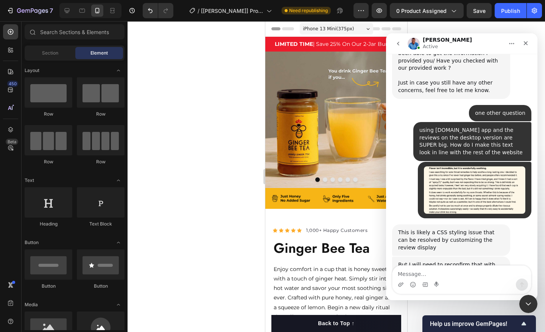
scroll to position [2680, 0]
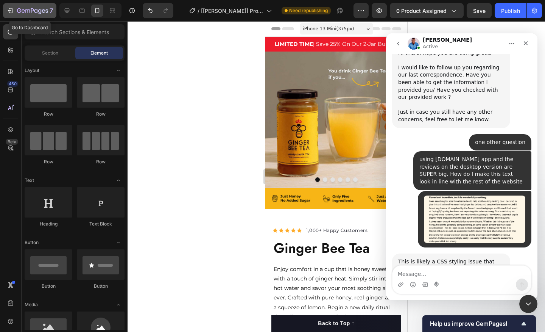
click at [11, 14] on div "7" at bounding box center [29, 10] width 47 height 9
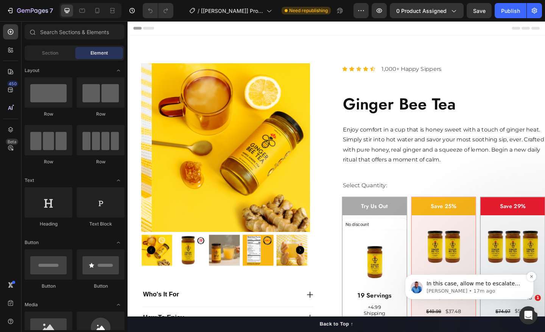
click at [467, 290] on p "Noah • 17m ago" at bounding box center [476, 290] width 98 height 7
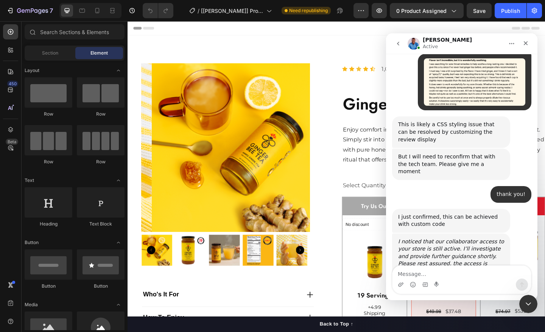
scroll to position [2812, 0]
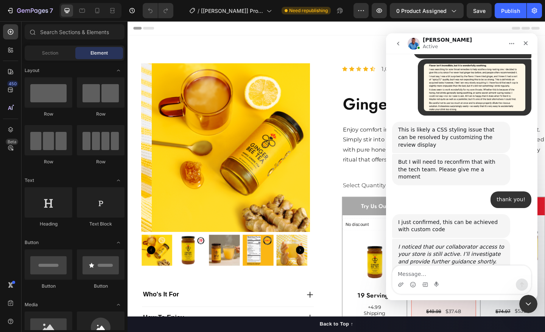
click at [459, 273] on textarea "Message…" at bounding box center [461, 271] width 139 height 13
type textarea "thank you!"
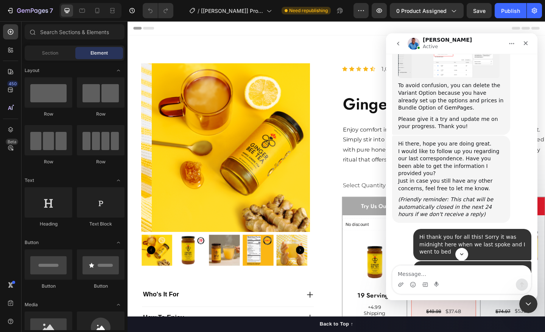
scroll to position [2089, 0]
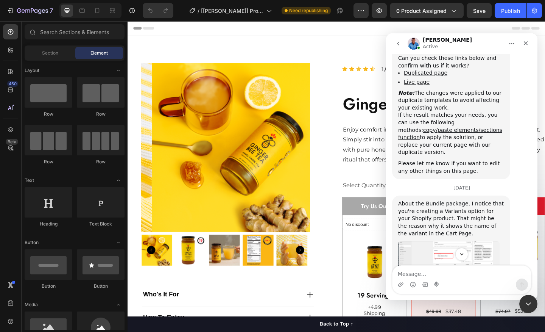
click at [443, 241] on img "Brad says…" at bounding box center [448, 260] width 101 height 39
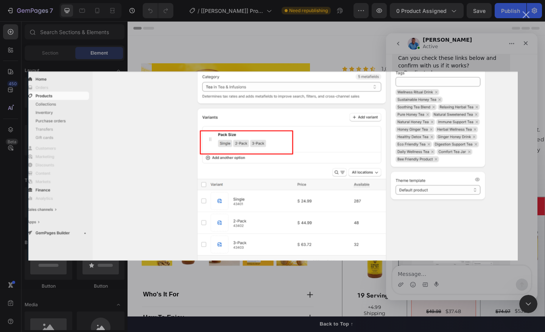
click at [511, 62] on div "Intercom messenger" at bounding box center [272, 166] width 545 height 332
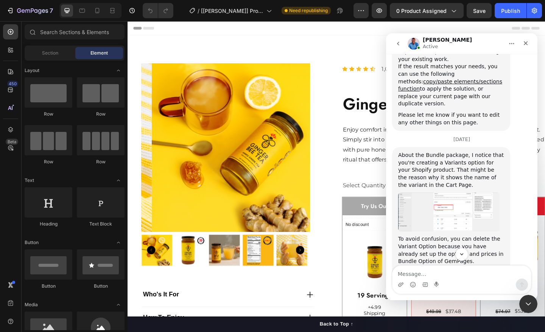
scroll to position [2121, 0]
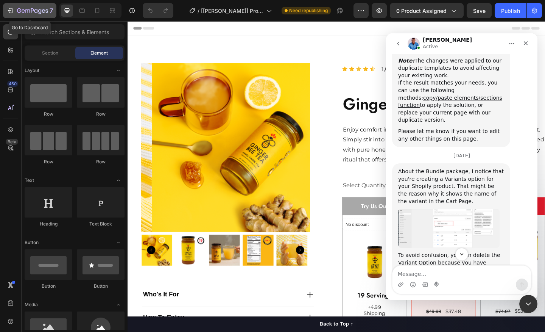
click at [37, 14] on icon "button" at bounding box center [32, 11] width 31 height 6
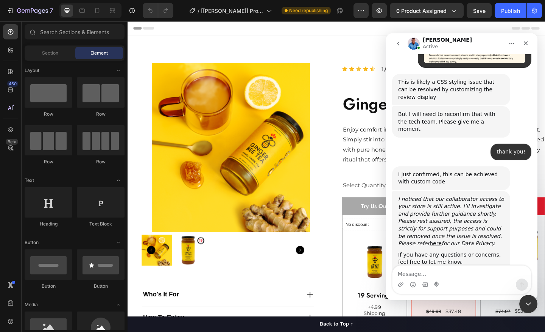
scroll to position [2863, 0]
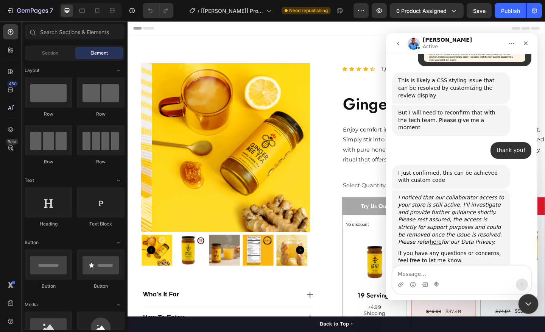
click at [533, 303] on div "Close Intercom Messenger" at bounding box center [527, 302] width 18 height 18
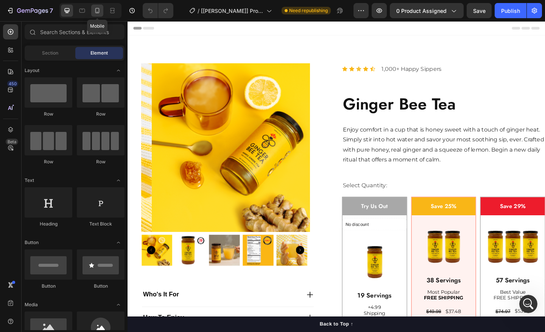
click at [93, 14] on icon at bounding box center [97, 11] width 8 height 8
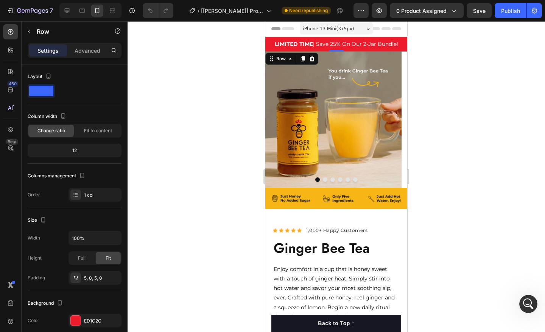
click at [266, 37] on div "LIMITED TIME | Save 25% On Our 2-Jar Bundle! Text Block Row 0" at bounding box center [336, 44] width 142 height 15
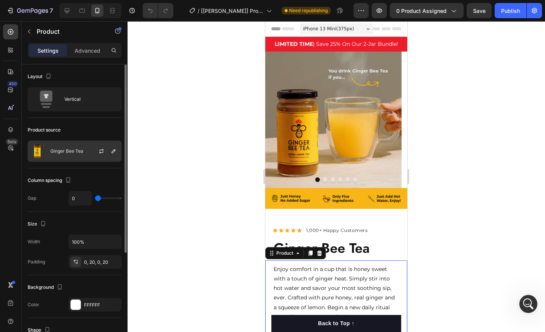
click at [80, 153] on p "Ginger Bee Tea" at bounding box center [66, 150] width 33 height 5
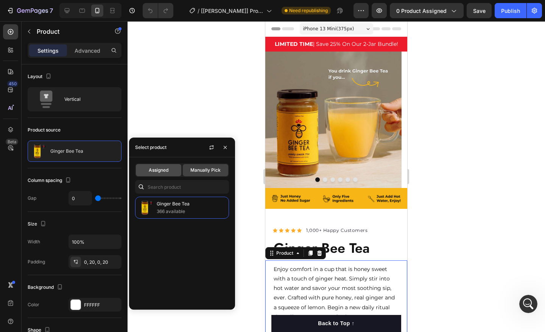
click at [145, 167] on div "Assigned" at bounding box center [158, 170] width 45 height 12
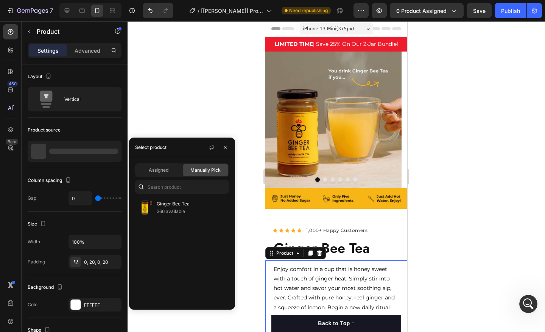
click at [201, 171] on span "Manually Pick" at bounding box center [205, 170] width 30 height 7
click at [180, 191] on input "text" at bounding box center [182, 187] width 94 height 14
type input "Ginger Bee"
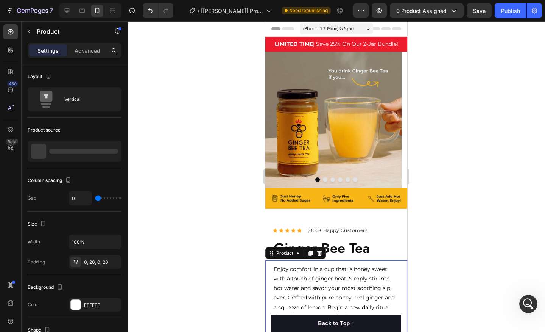
click at [522, 83] on div at bounding box center [336, 176] width 417 height 310
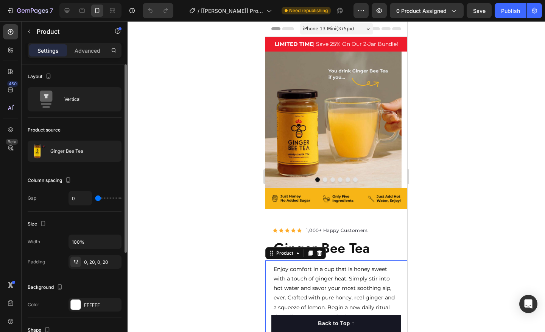
click at [55, 150] on p "Ginger Bee Tea" at bounding box center [66, 150] width 33 height 5
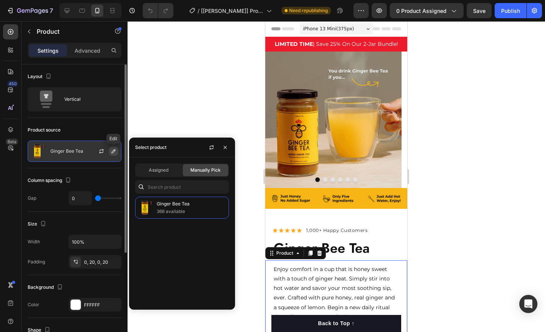
click at [114, 152] on icon "button" at bounding box center [114, 151] width 6 height 6
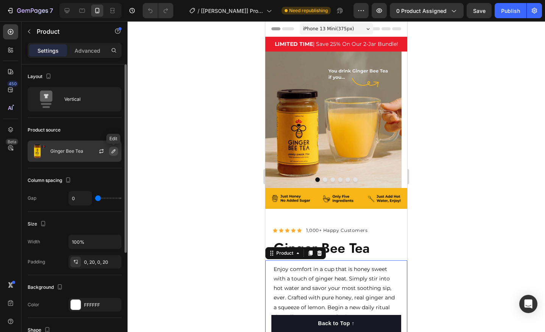
click at [114, 152] on icon "button" at bounding box center [114, 151] width 6 height 6
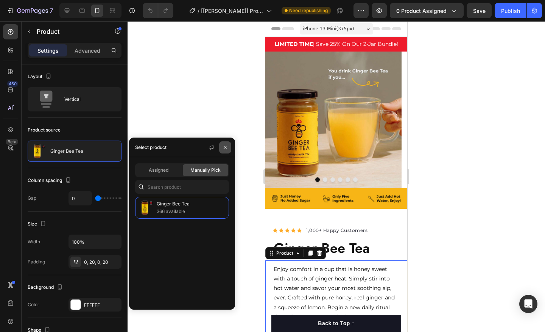
click at [224, 144] on icon "button" at bounding box center [225, 147] width 6 height 6
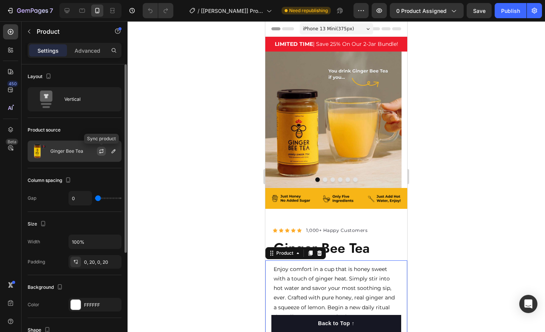
click at [103, 151] on icon "button" at bounding box center [101, 151] width 6 height 6
click at [77, 150] on p "Ginger Bee Tea" at bounding box center [66, 150] width 33 height 5
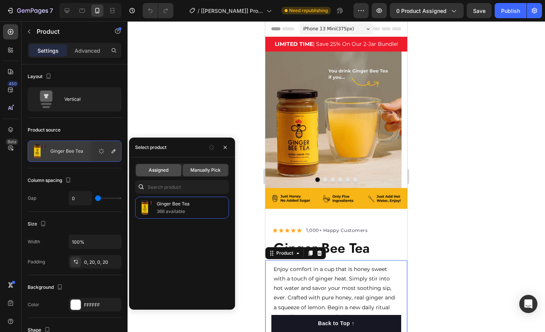
click at [156, 171] on span "Assigned" at bounding box center [159, 170] width 20 height 7
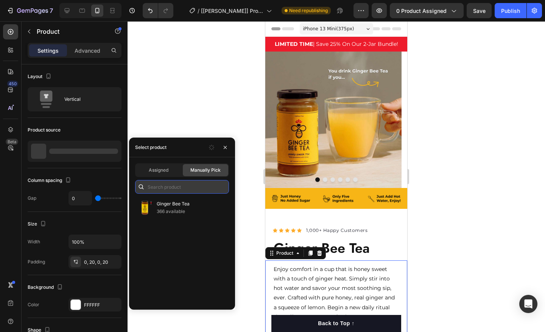
click at [171, 186] on input "text" at bounding box center [182, 187] width 94 height 14
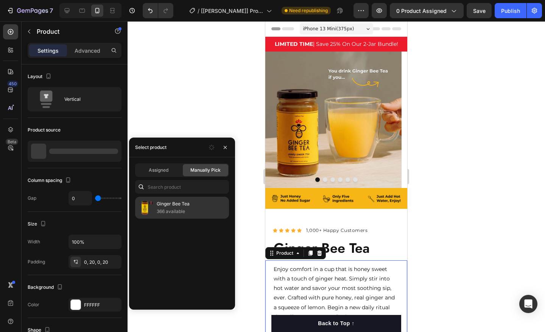
click at [162, 206] on p "Ginger Bee Tea" at bounding box center [191, 204] width 69 height 8
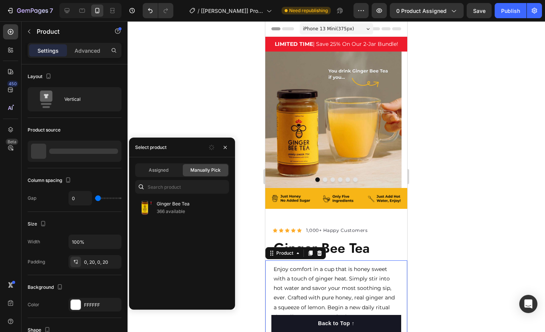
click at [165, 223] on div "Ginger Bee Tea 366 available" at bounding box center [182, 249] width 106 height 107
click at [159, 181] on input "text" at bounding box center [182, 187] width 94 height 14
click at [156, 173] on span "Assigned" at bounding box center [159, 170] width 20 height 7
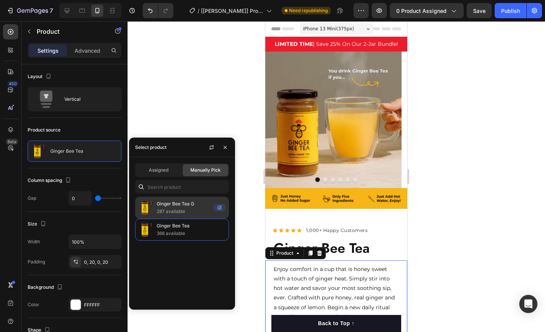
click at [185, 209] on p "287 available" at bounding box center [184, 211] width 54 height 8
click at [174, 203] on p "Ginger Bee Tea G" at bounding box center [184, 204] width 54 height 8
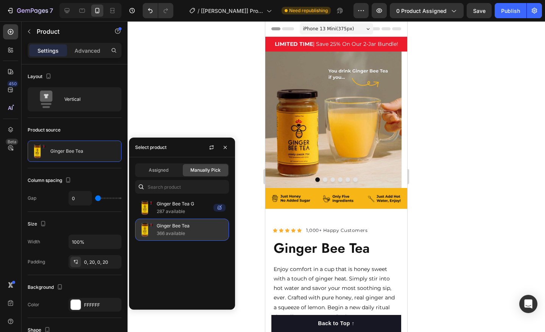
click at [184, 232] on p "366 available" at bounding box center [191, 233] width 69 height 8
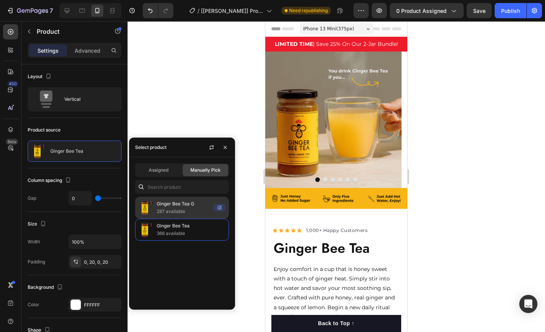
click at [203, 207] on p "287 available" at bounding box center [184, 211] width 54 height 8
click at [221, 49] on div at bounding box center [336, 176] width 417 height 310
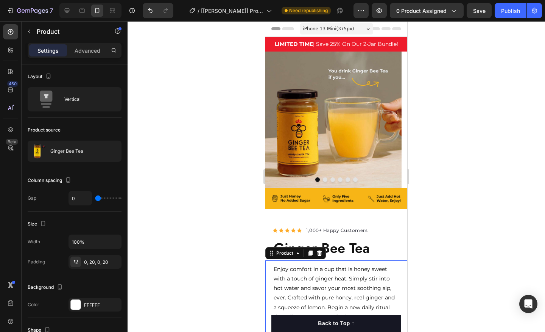
click at [68, 155] on div "Ginger Bee Tea" at bounding box center [75, 150] width 94 height 21
click at [83, 146] on div "Ginger Bee Tea" at bounding box center [75, 150] width 94 height 21
click at [114, 155] on button "button" at bounding box center [113, 150] width 9 height 9
click at [114, 150] on icon "button" at bounding box center [114, 151] width 4 height 4
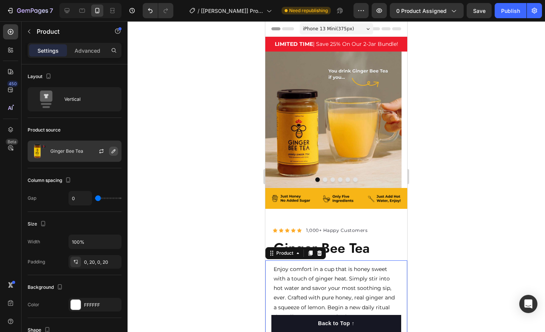
click at [114, 150] on icon "button" at bounding box center [114, 151] width 4 height 4
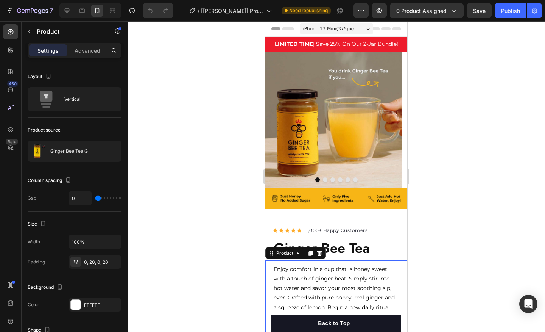
click at [151, 149] on div at bounding box center [336, 176] width 417 height 310
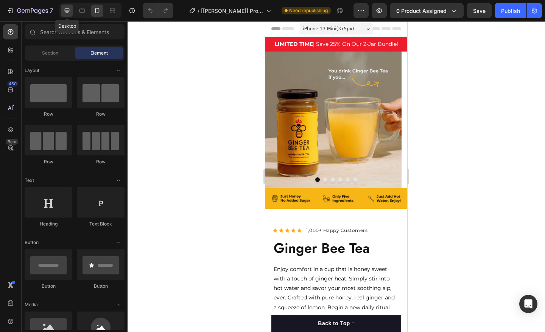
click at [73, 15] on div at bounding box center [67, 11] width 12 height 12
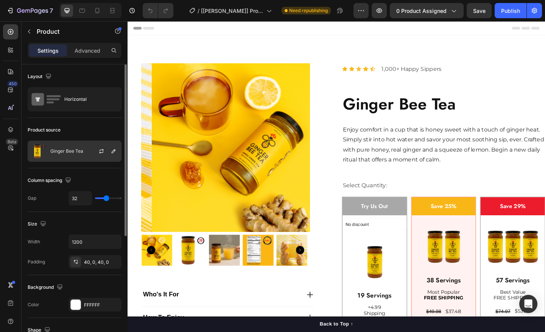
click at [86, 153] on div "Ginger Bee Tea" at bounding box center [75, 150] width 94 height 21
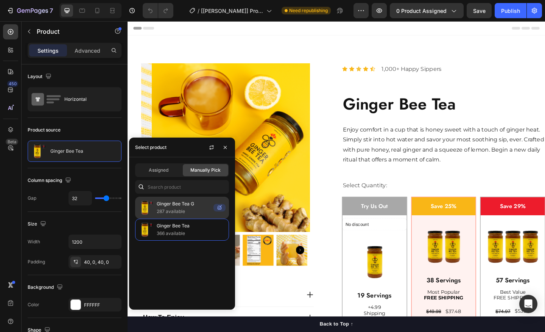
click at [155, 204] on div "Ginger Bee Tea G 287 available" at bounding box center [182, 207] width 94 height 22
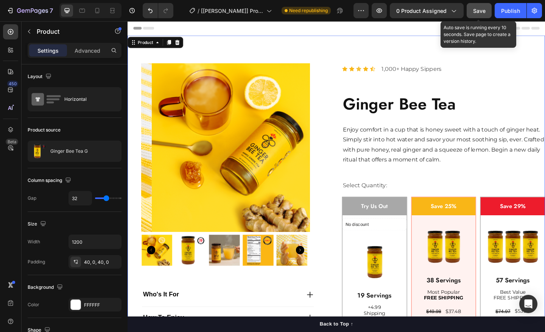
click at [486, 11] on button "Save" at bounding box center [479, 10] width 25 height 15
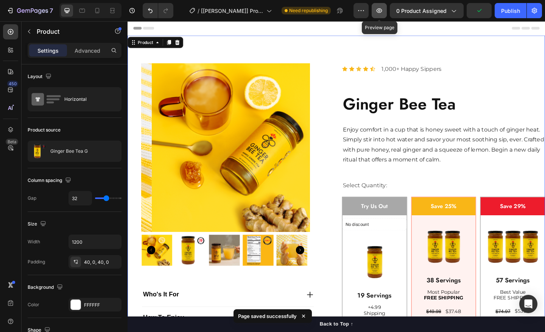
click at [376, 11] on button "button" at bounding box center [379, 10] width 15 height 15
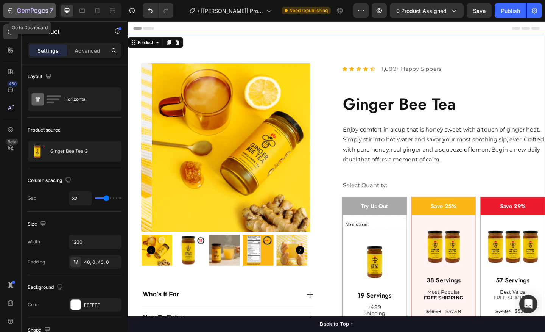
click at [12, 8] on icon "button" at bounding box center [10, 11] width 8 height 8
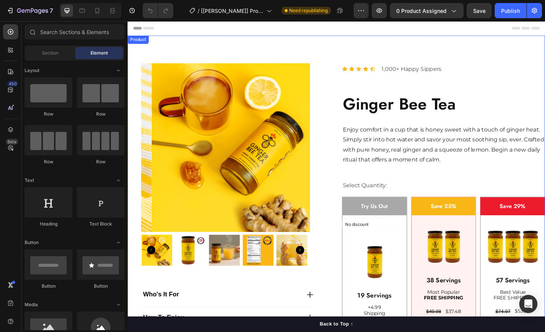
click at [430, 211] on div "Icon Icon Icon Icon Icon Icon List 1,000+ Happy Sippers Text Block Row Ginger B…" at bounding box center [471, 243] width 221 height 382
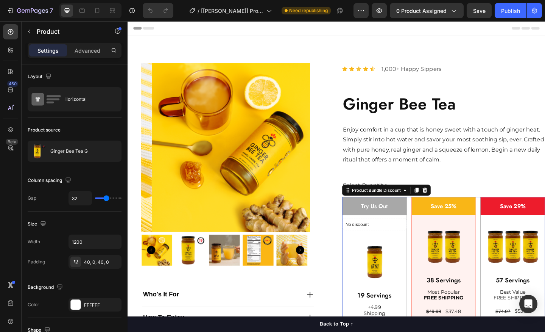
click at [428, 217] on div "Try Us Out Text Block No discount Not be displayed when published Product Badge…" at bounding box center [471, 289] width 221 height 155
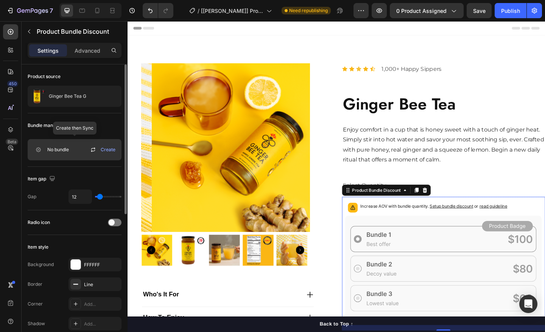
click at [107, 150] on span "Create" at bounding box center [108, 149] width 15 height 7
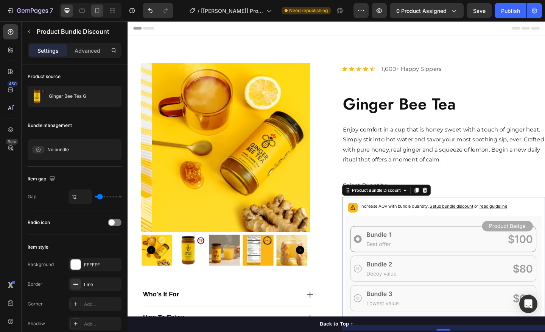
click at [97, 13] on icon at bounding box center [97, 10] width 4 height 5
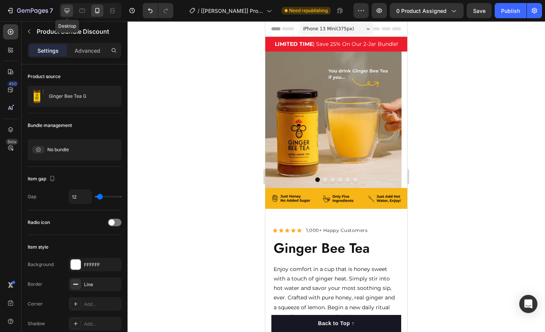
click at [69, 12] on icon at bounding box center [67, 11] width 8 height 8
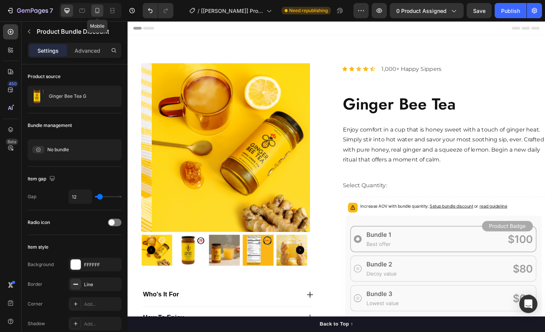
click at [101, 9] on icon at bounding box center [97, 11] width 8 height 8
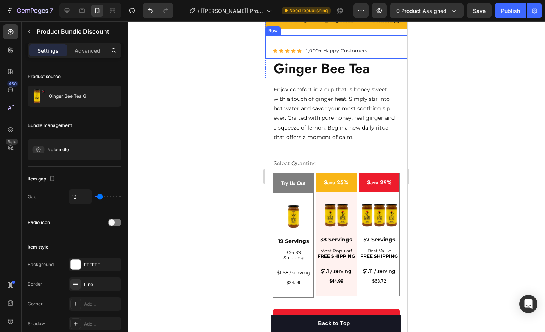
scroll to position [185, 0]
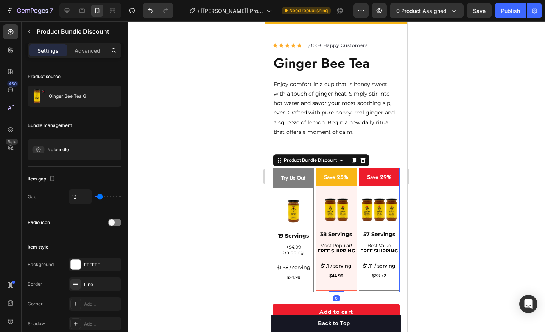
click at [313, 167] on div "Try Us Out Text Block Row Image 19 Servings Text Block +$4.99 Shipping Text Blo…" at bounding box center [336, 229] width 127 height 125
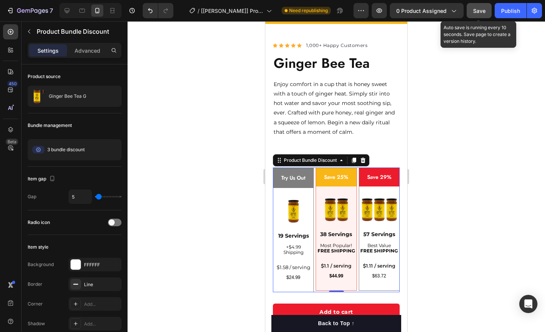
click at [479, 15] on button "Save" at bounding box center [479, 10] width 25 height 15
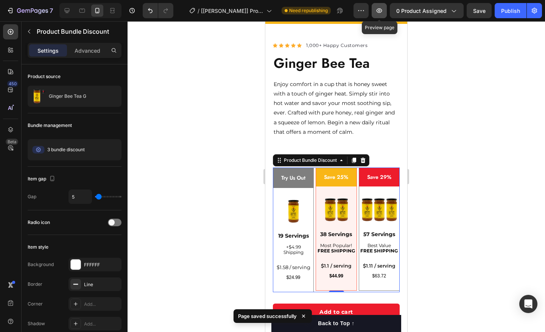
click at [378, 9] on icon "button" at bounding box center [379, 11] width 8 height 8
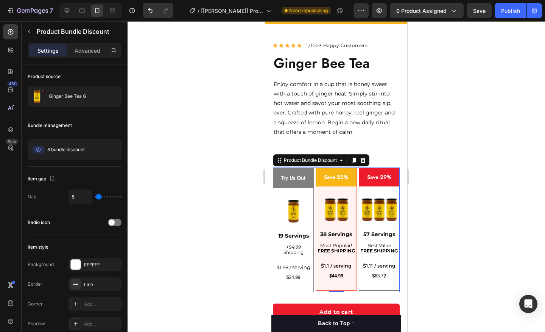
click at [456, 89] on div at bounding box center [336, 176] width 417 height 310
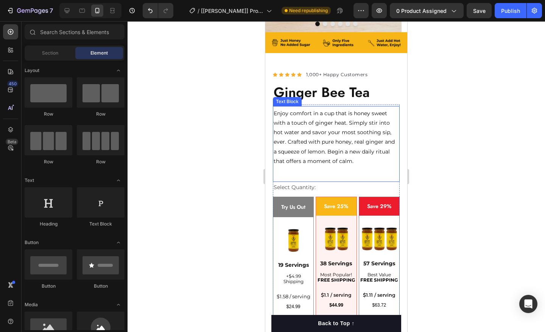
scroll to position [70, 0]
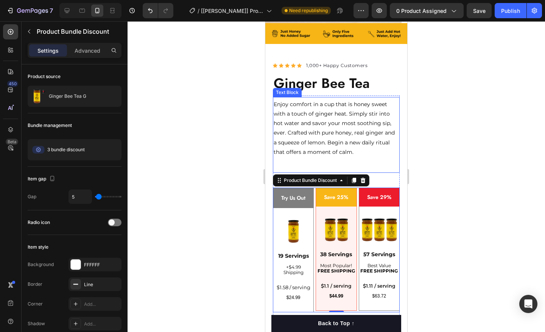
scroll to position [198, 0]
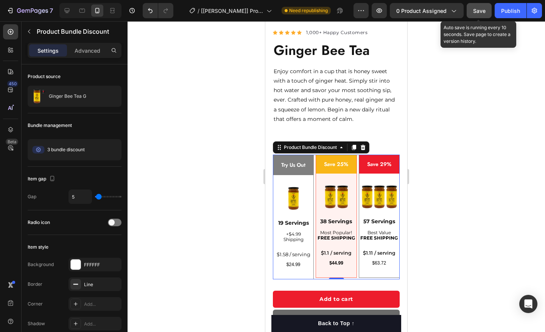
click at [483, 17] on button "Save" at bounding box center [479, 10] width 25 height 15
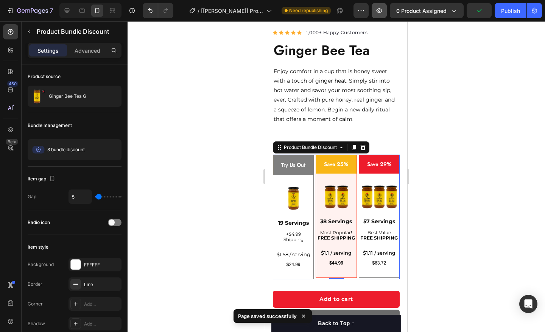
click at [384, 14] on button "button" at bounding box center [379, 10] width 15 height 15
click at [313, 159] on div "Try Us Out Text Block Row Image 19 Servings Text Block +$4.99 Shipping Text Blo…" at bounding box center [336, 216] width 127 height 125
click at [320, 201] on img at bounding box center [336, 196] width 40 height 40
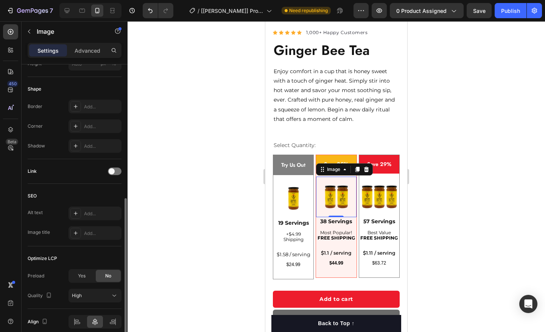
scroll to position [283, 0]
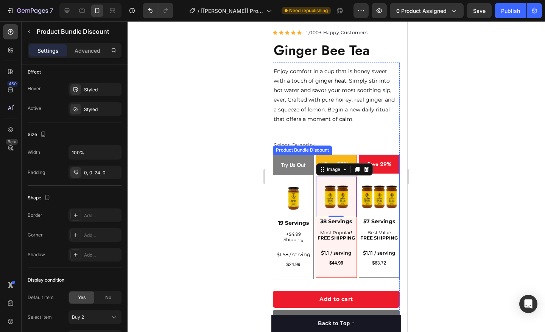
click at [313, 153] on div "Enjoy comfort in a cup that is honey sweet with a touch of ginger heat. Simply …" at bounding box center [336, 279] width 127 height 430
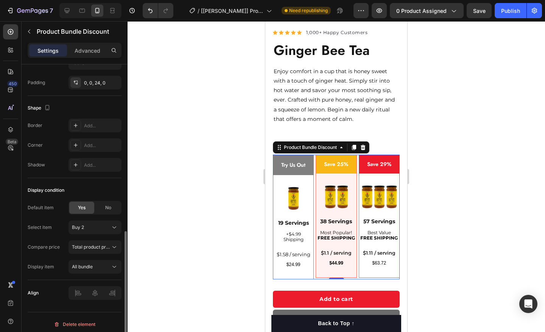
scroll to position [371, 0]
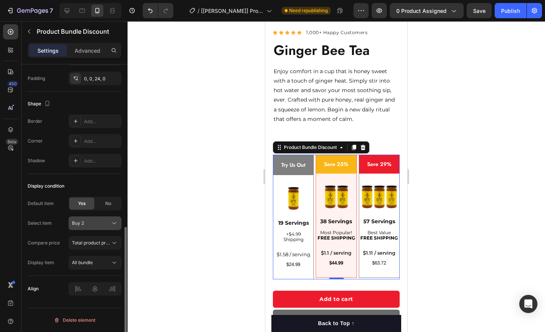
click at [109, 227] on button "Buy 2" at bounding box center [95, 223] width 53 height 14
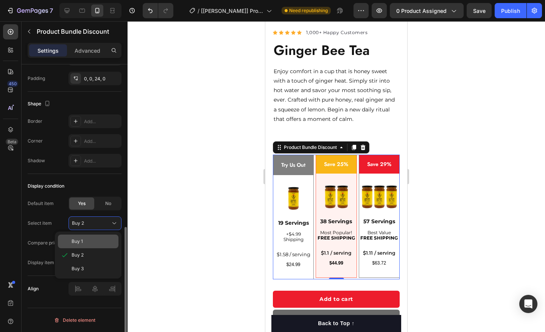
click at [92, 240] on div "Buy 1" at bounding box center [94, 241] width 44 height 7
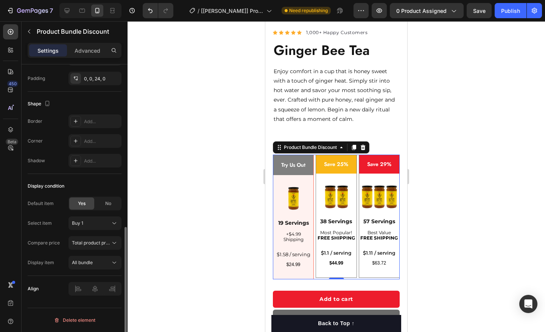
click at [92, 240] on span "Total product price" at bounding box center [92, 243] width 40 height 6
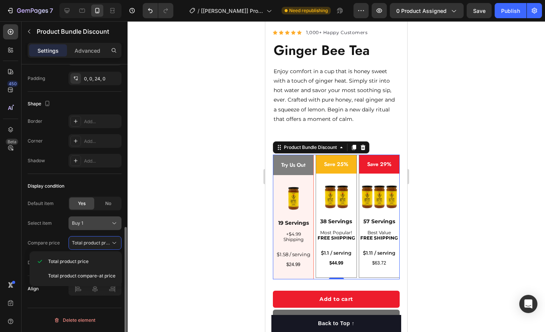
click at [100, 226] on div "Buy 1" at bounding box center [90, 223] width 37 height 7
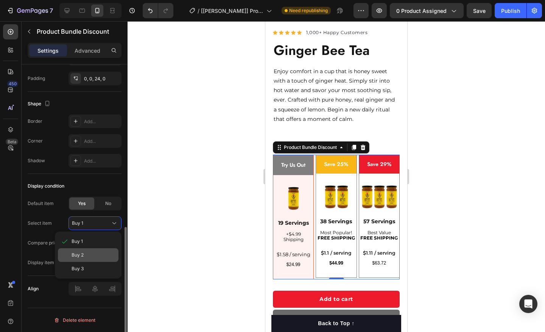
click at [93, 248] on div "Buy 2" at bounding box center [88, 255] width 61 height 14
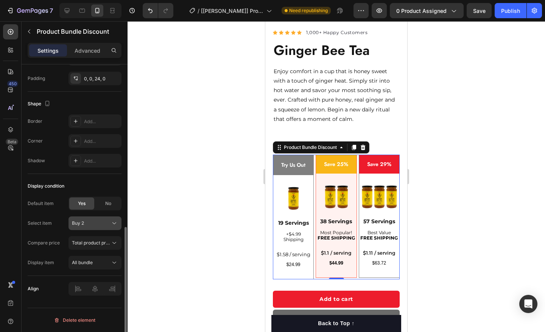
click at [101, 226] on div "Buy 2" at bounding box center [90, 223] width 37 height 7
click at [97, 266] on div "Buy 3" at bounding box center [94, 268] width 44 height 7
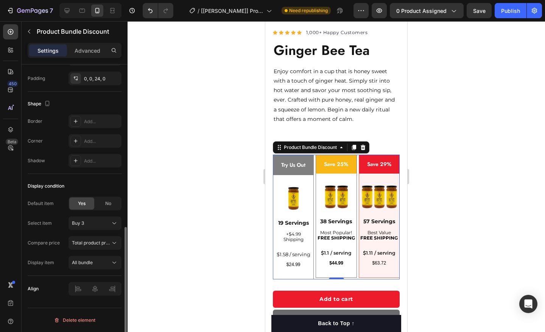
click at [180, 188] on div at bounding box center [336, 176] width 417 height 310
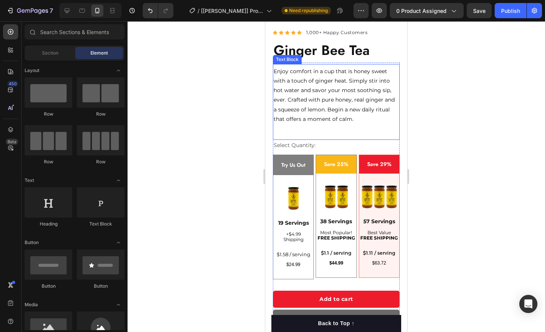
scroll to position [0, 0]
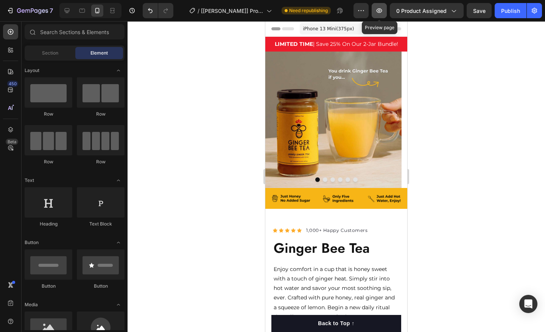
click at [377, 14] on button "button" at bounding box center [379, 10] width 15 height 15
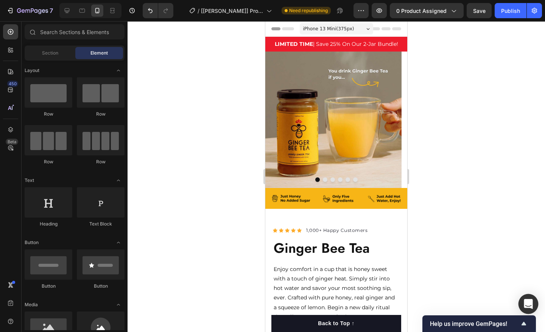
click at [528, 297] on div "Open Intercom Messenger" at bounding box center [529, 304] width 20 height 20
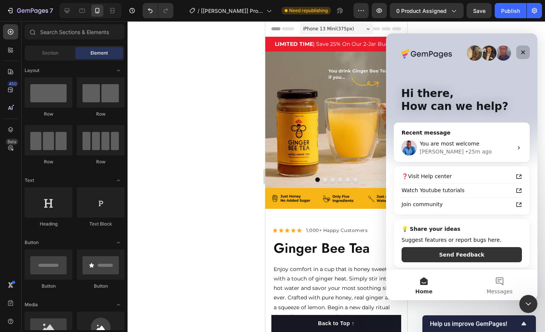
click at [522, 51] on icon "Close" at bounding box center [523, 52] width 6 height 6
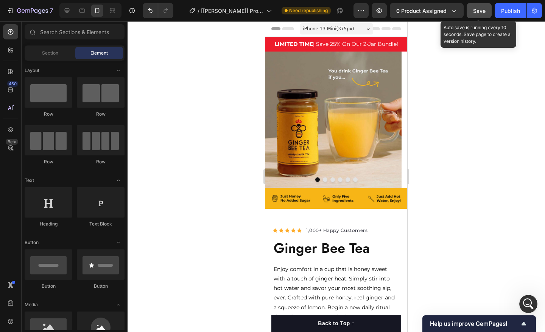
click at [478, 16] on button "Save" at bounding box center [479, 10] width 25 height 15
